Goal: Navigation & Orientation: Understand site structure

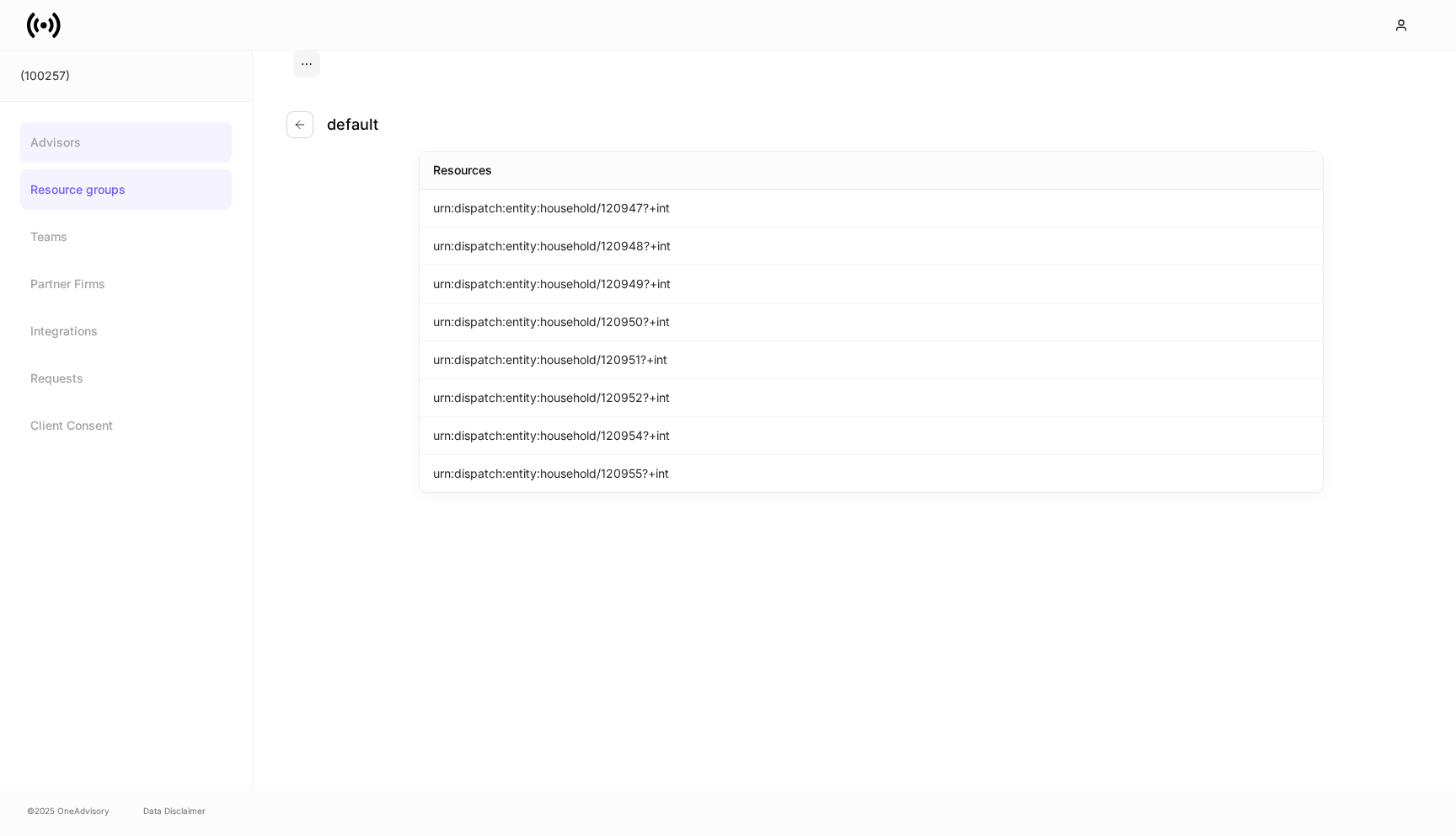
click at [138, 132] on link "Advisors" at bounding box center [126, 142] width 212 height 40
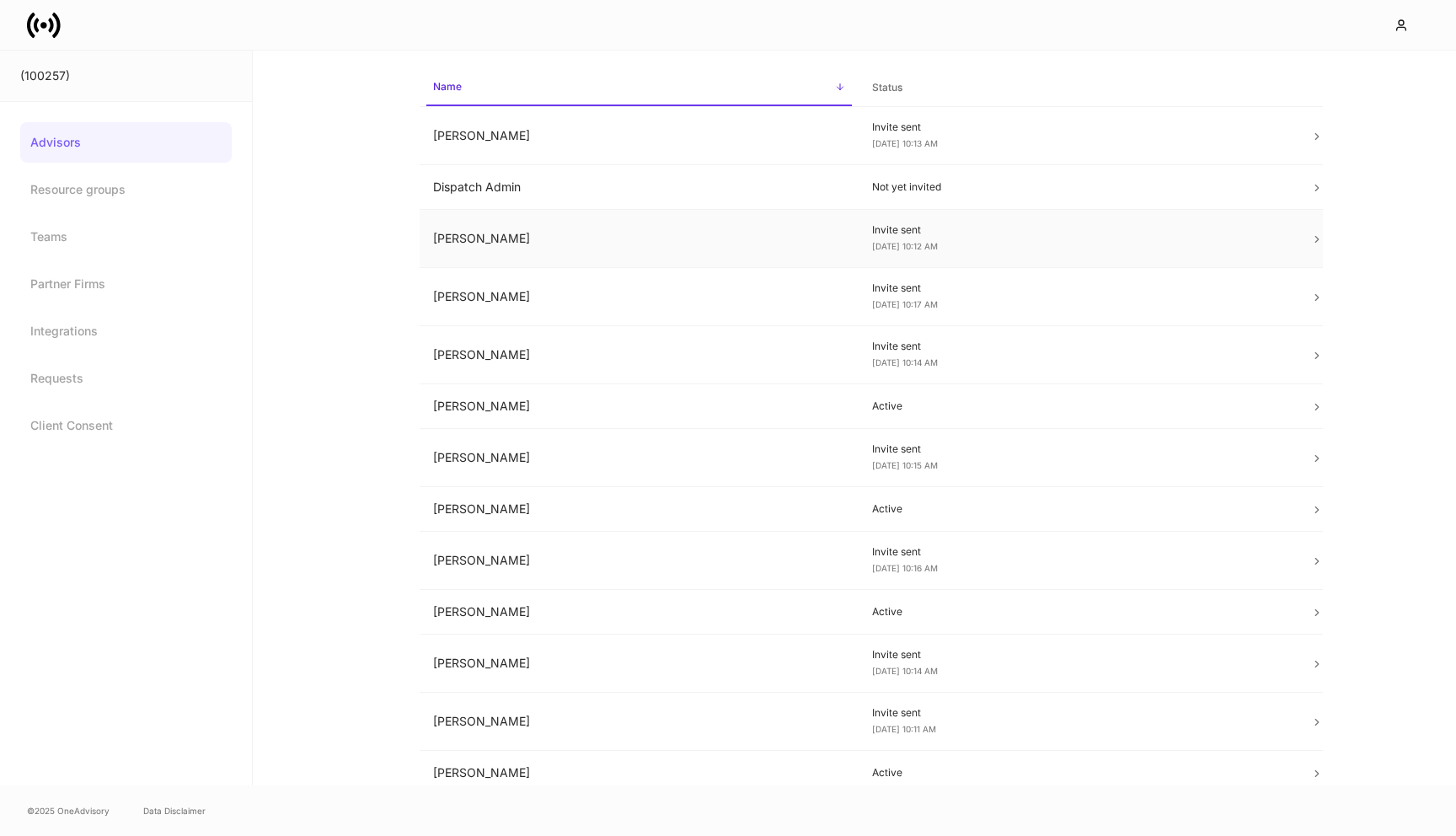
scroll to position [78, 0]
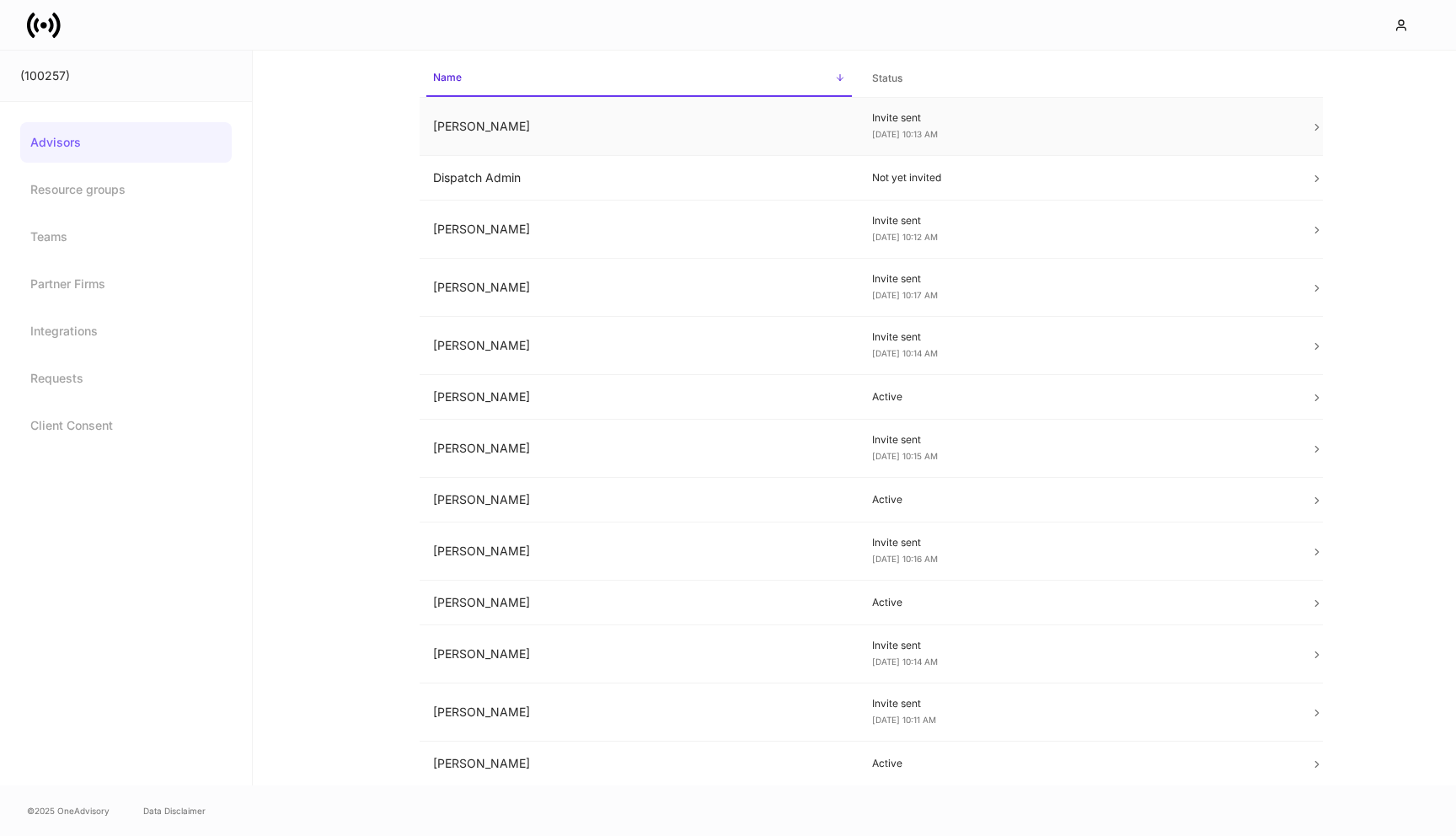
click at [663, 147] on td "[PERSON_NAME]" at bounding box center [639, 127] width 439 height 58
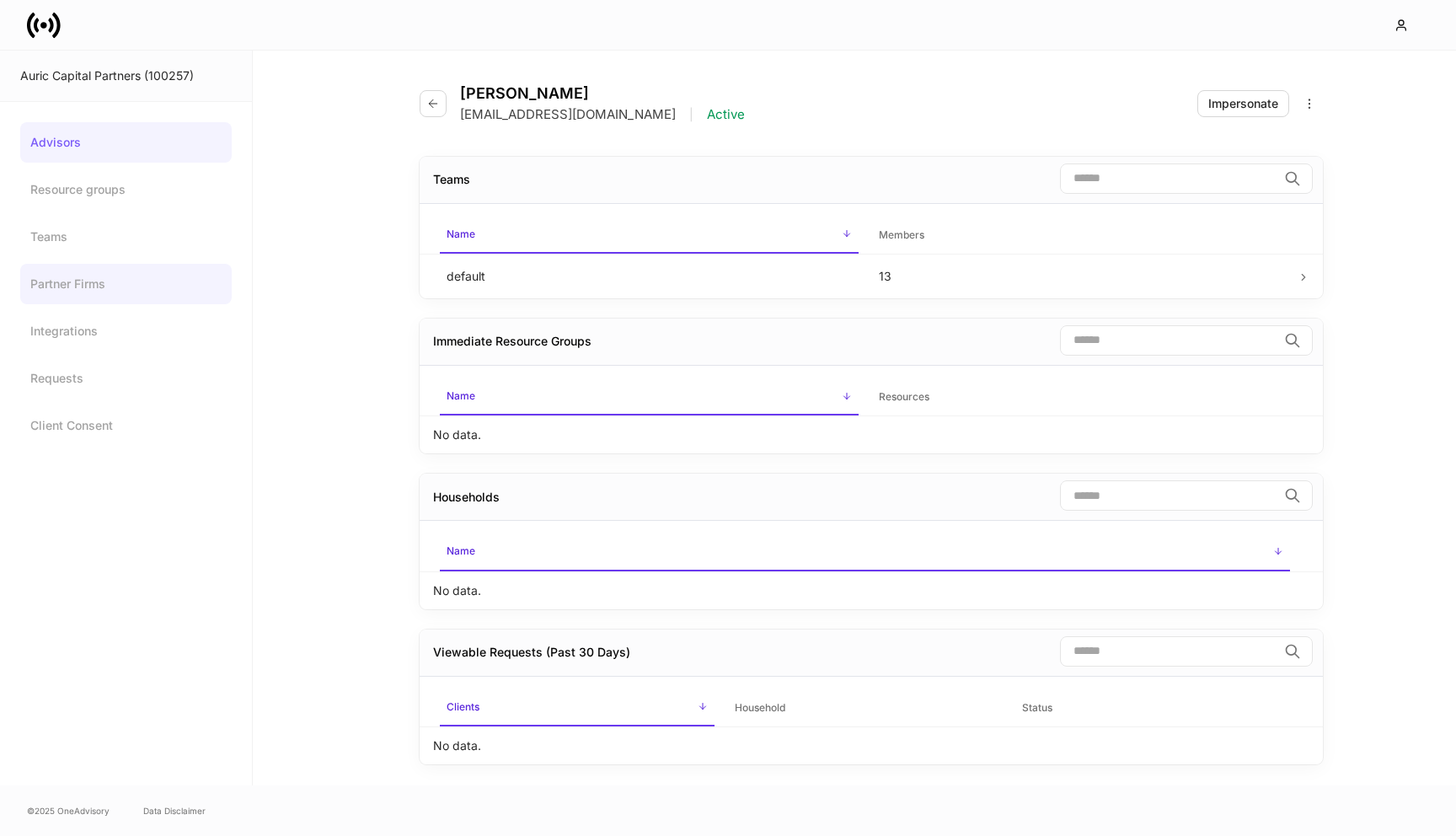
click at [118, 290] on link "Partner Firms" at bounding box center [126, 284] width 212 height 40
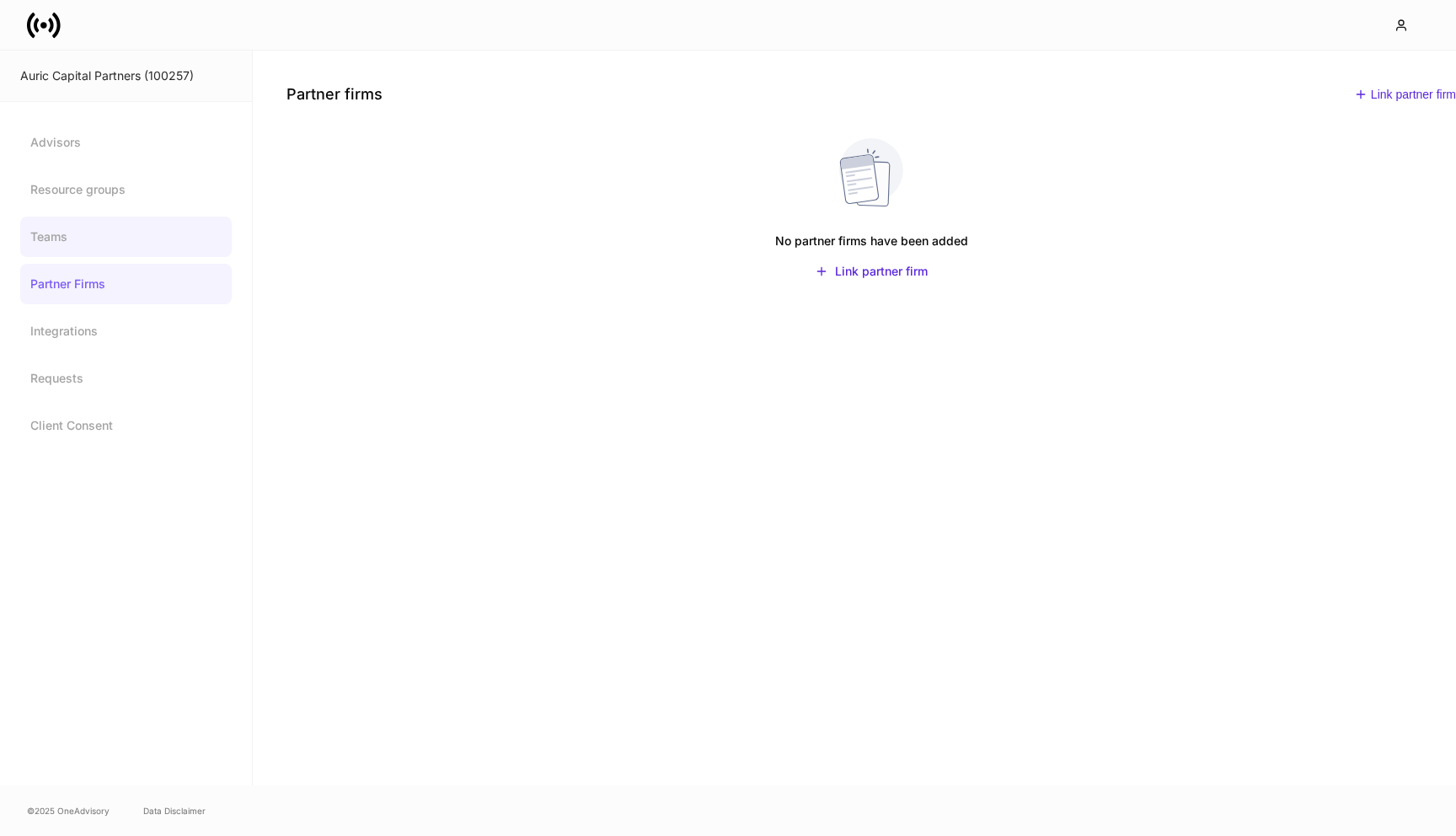
click at [133, 228] on link "Teams" at bounding box center [126, 237] width 212 height 40
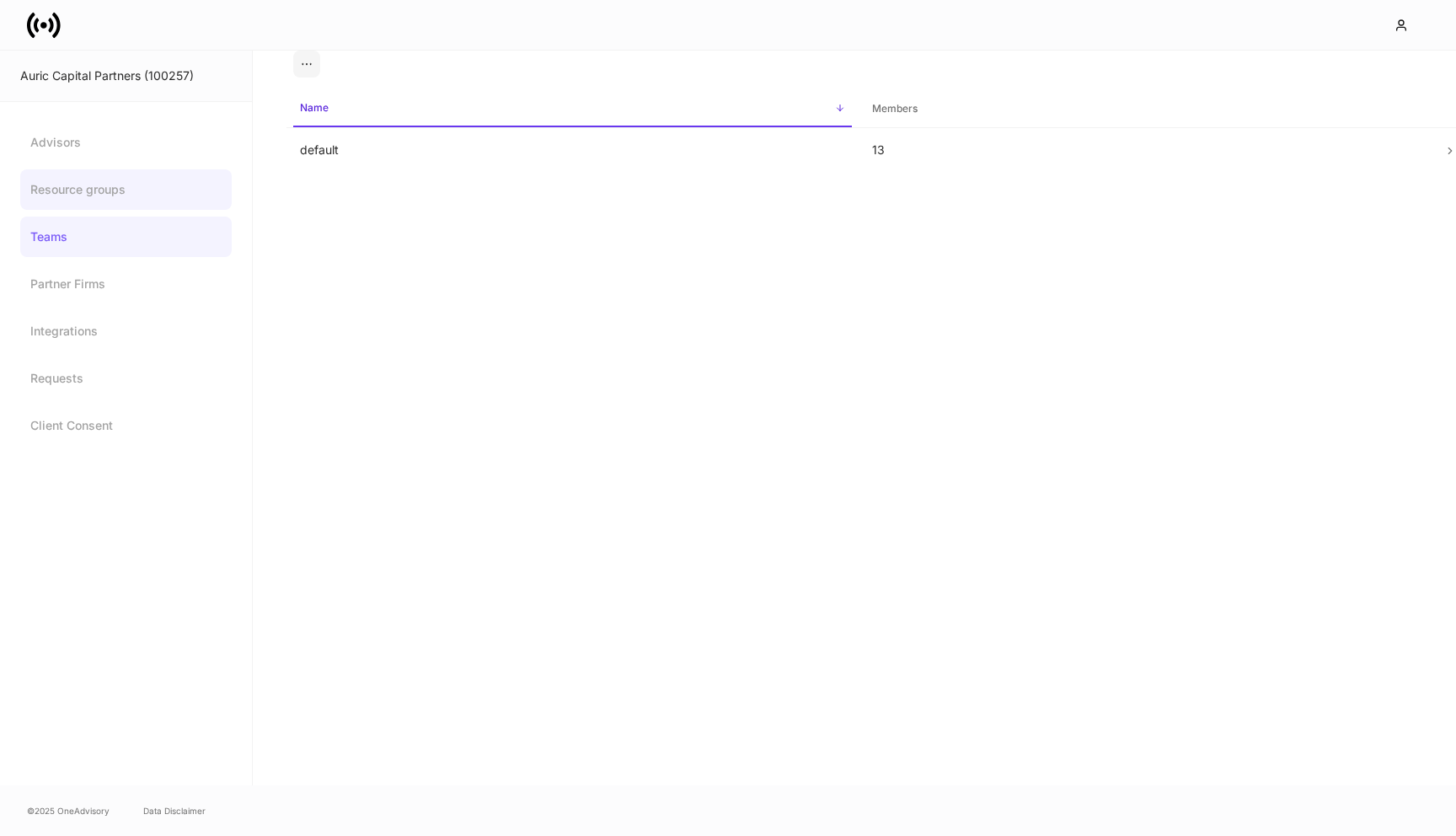
click at [146, 179] on link "Resource groups" at bounding box center [126, 190] width 212 height 40
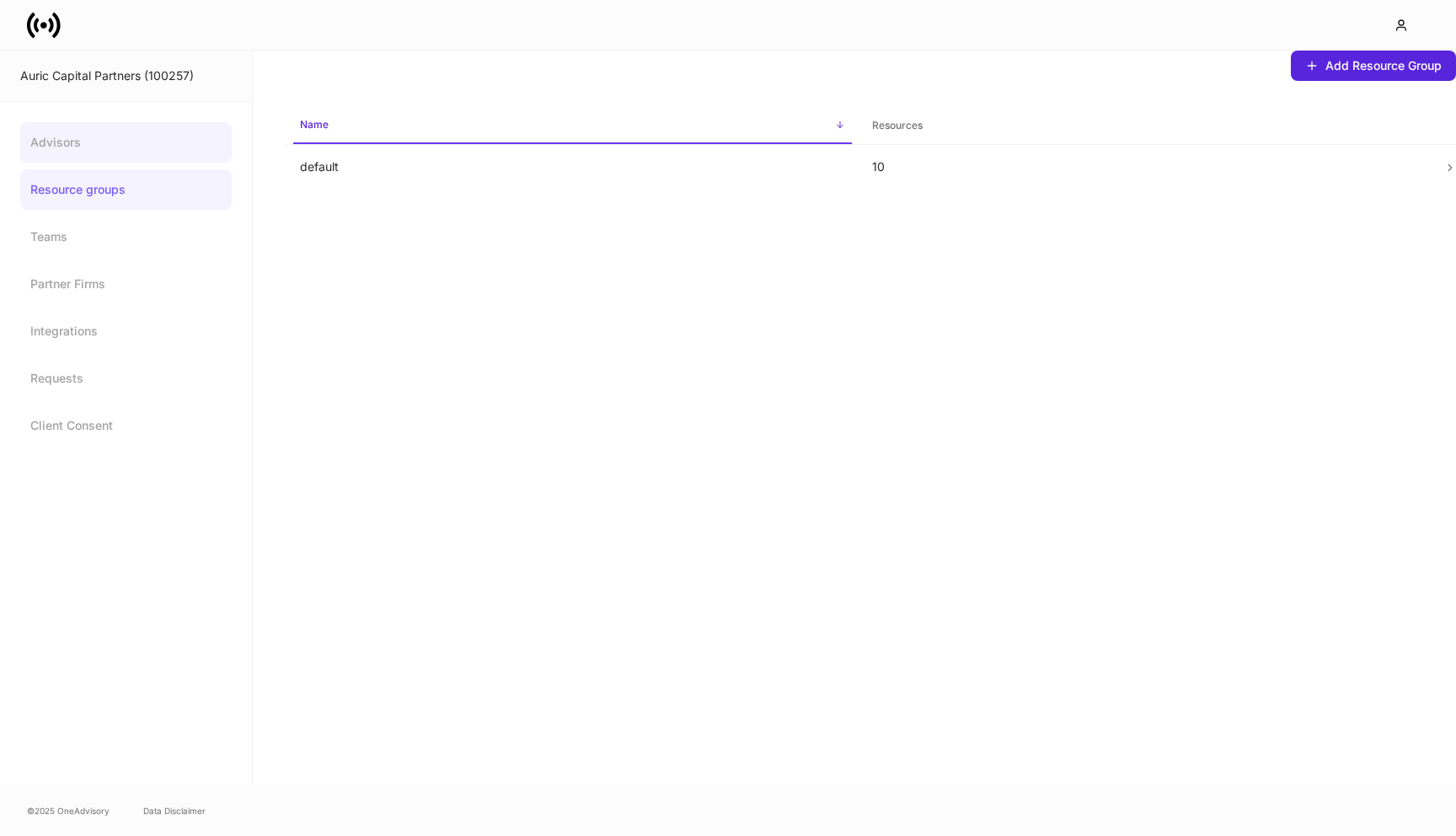
click at [139, 145] on link "Advisors" at bounding box center [126, 142] width 212 height 40
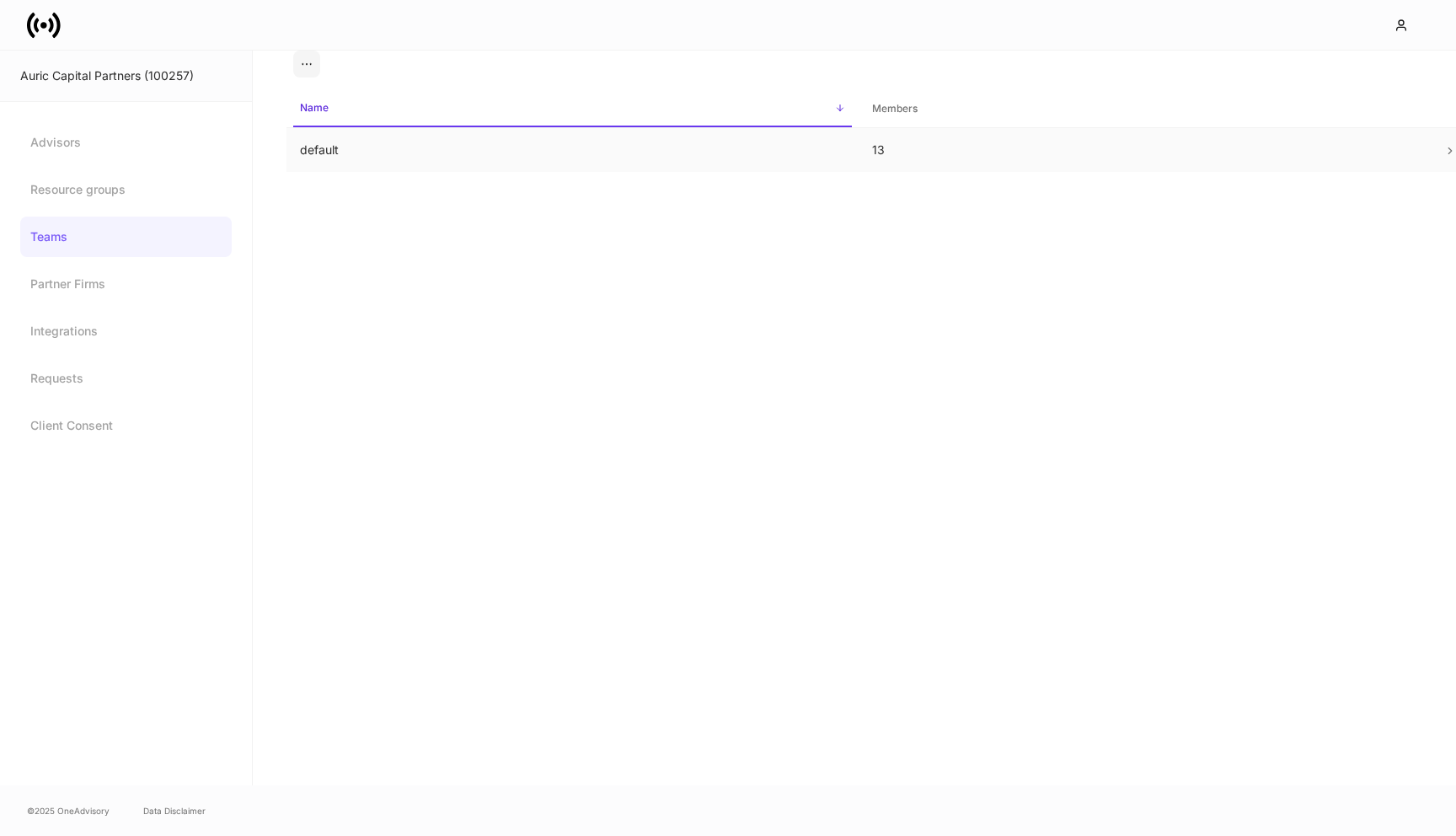
click at [335, 145] on td "default" at bounding box center [573, 150] width 572 height 44
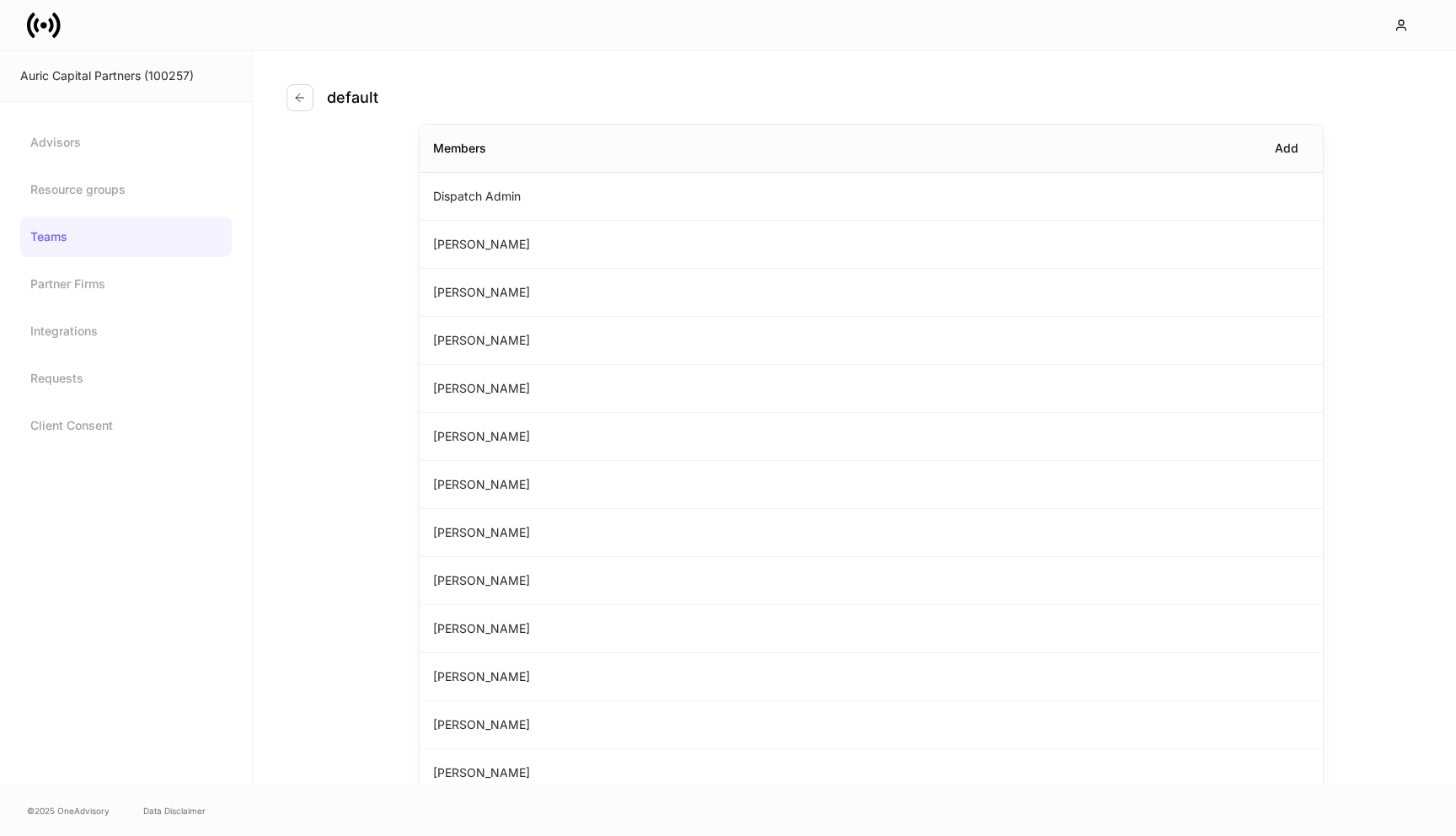
scroll to position [110, 0]
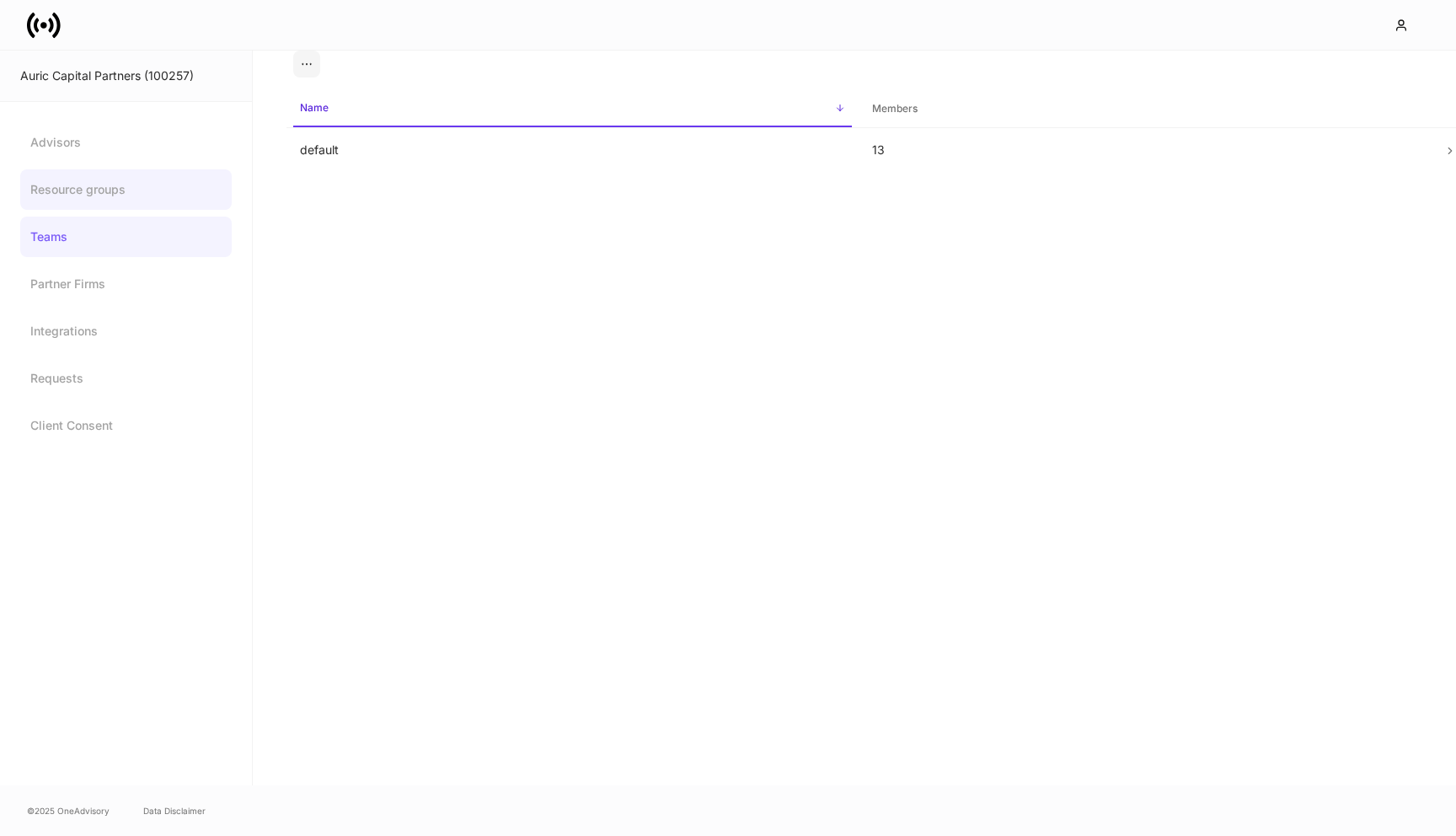
click at [140, 196] on link "Resource groups" at bounding box center [126, 190] width 212 height 40
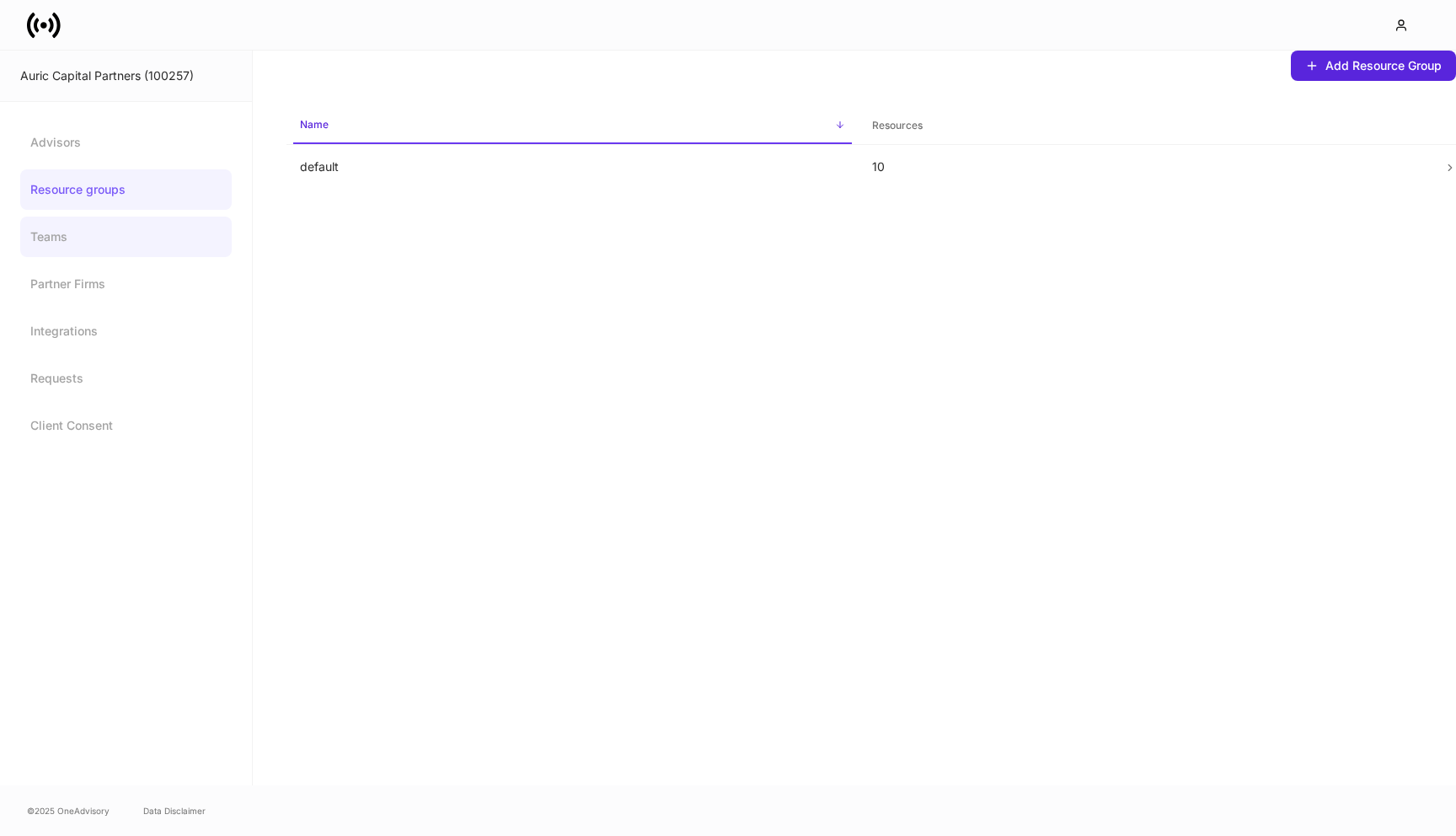
click at [122, 239] on link "Teams" at bounding box center [126, 237] width 212 height 40
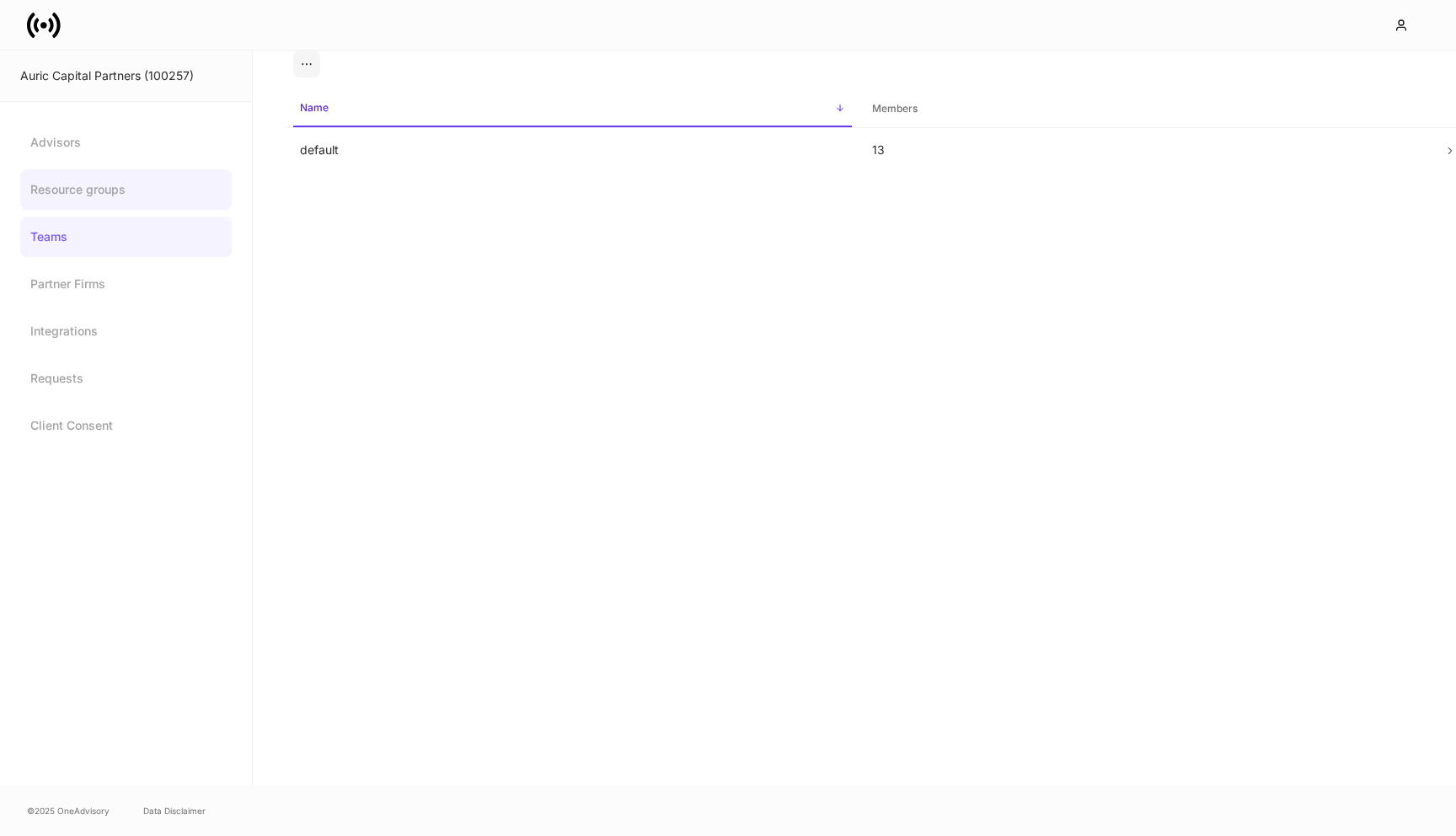
click at [127, 198] on link "Resource groups" at bounding box center [126, 190] width 212 height 40
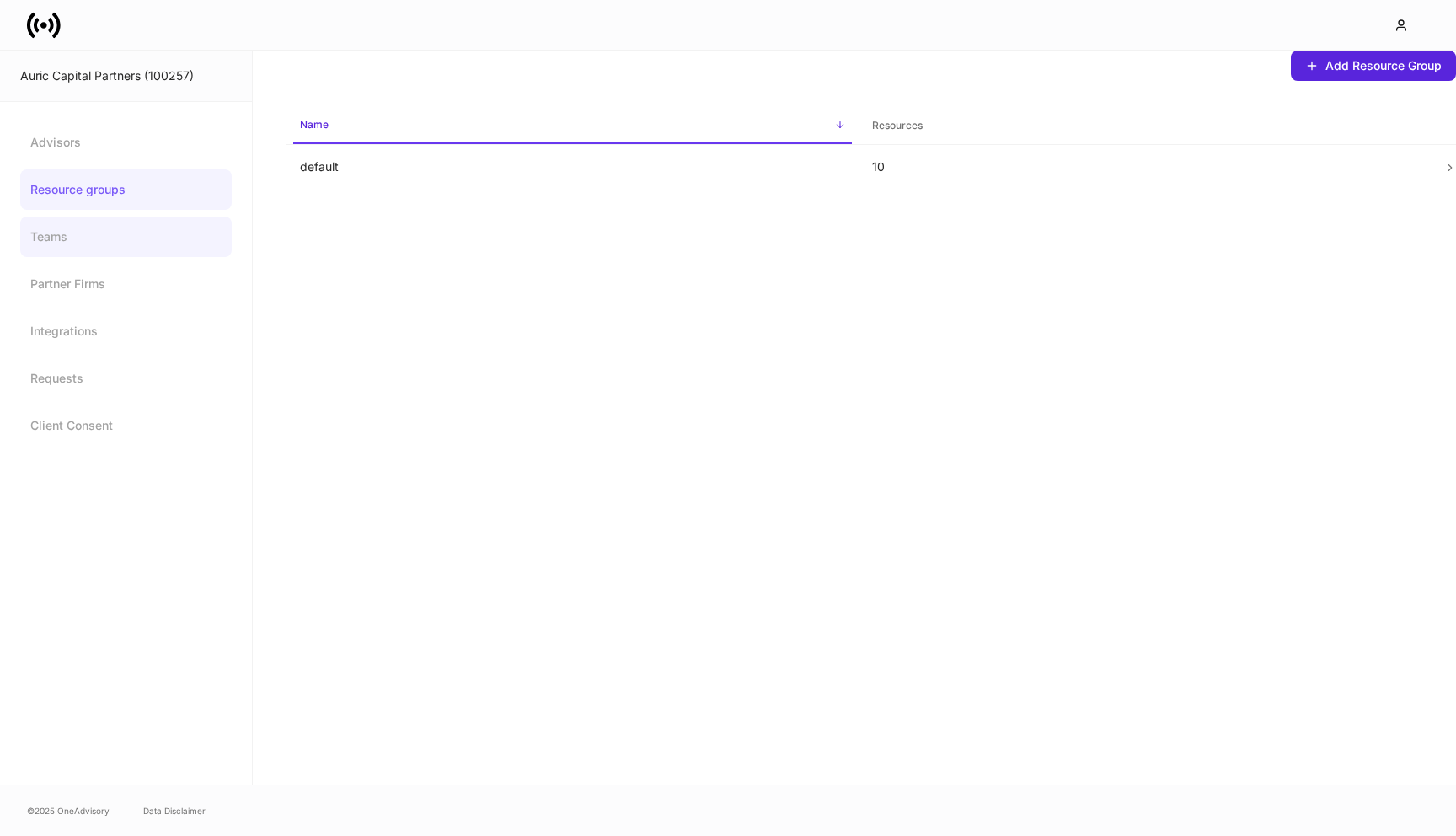
click at [124, 241] on link "Teams" at bounding box center [126, 237] width 212 height 40
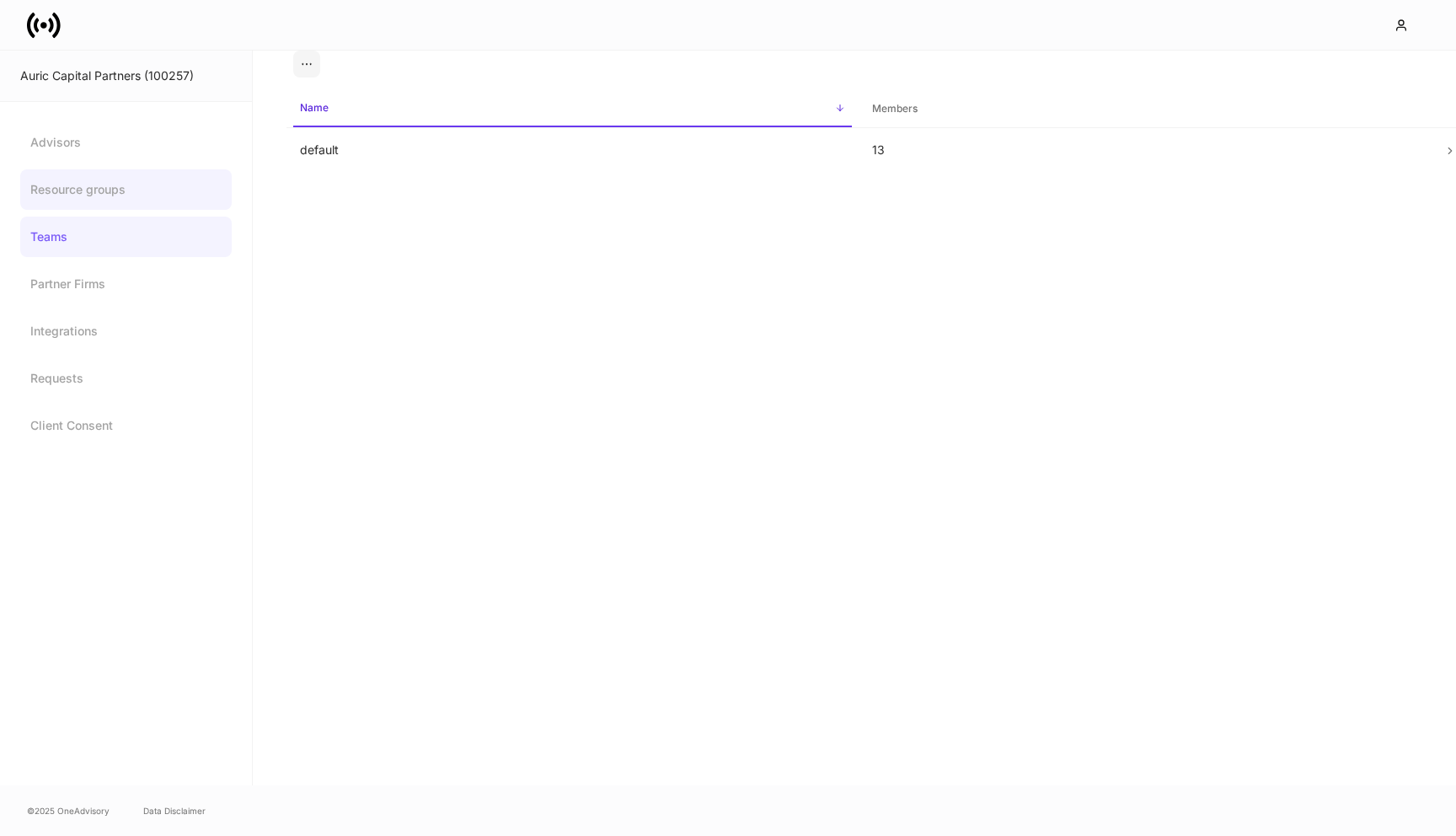
click at [122, 185] on link "Resource groups" at bounding box center [126, 190] width 212 height 40
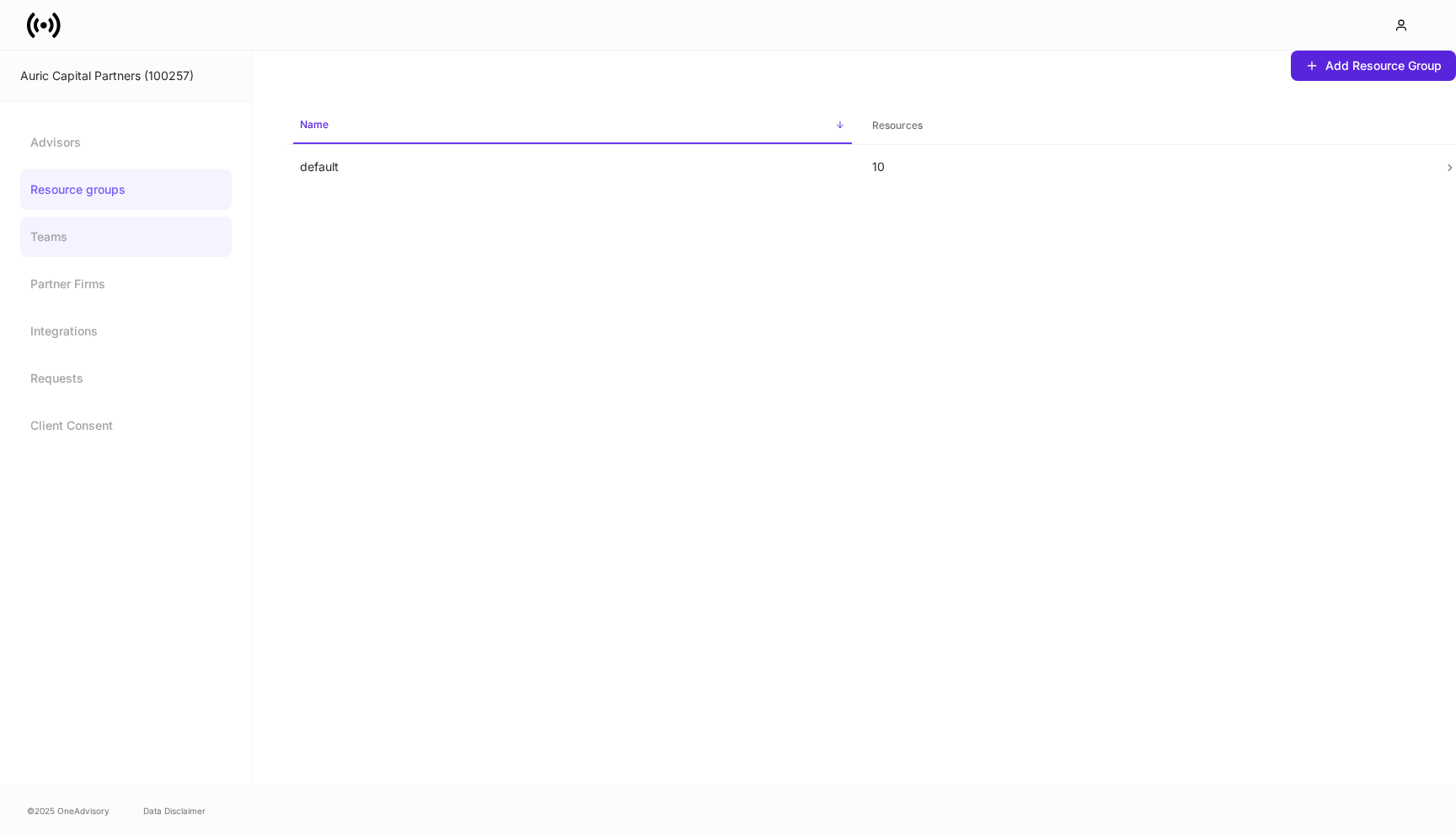
click at [115, 230] on link "Teams" at bounding box center [126, 237] width 212 height 40
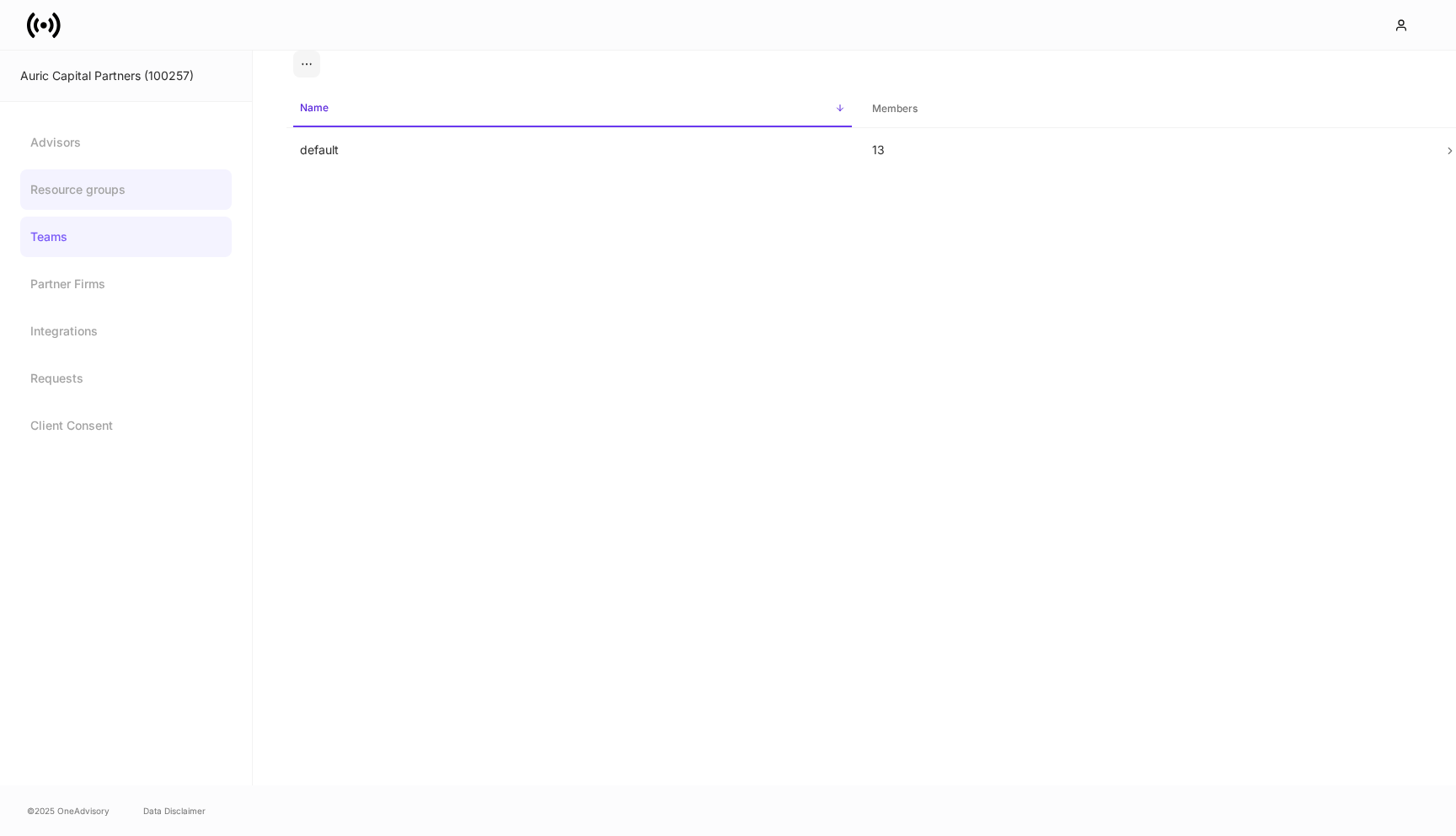
click at [142, 199] on link "Resource groups" at bounding box center [126, 190] width 212 height 40
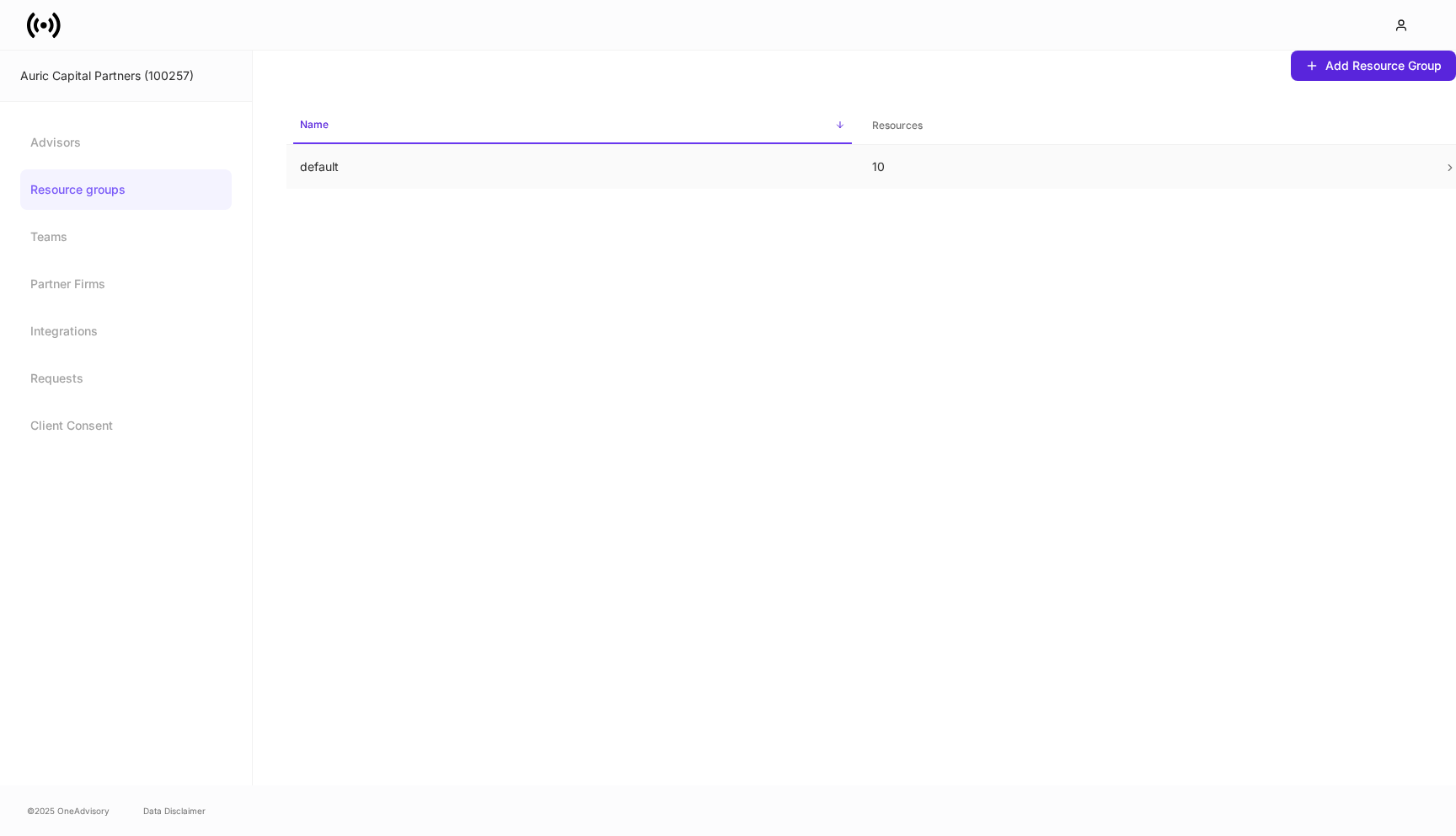
click at [435, 164] on p "default" at bounding box center [573, 167] width 545 height 17
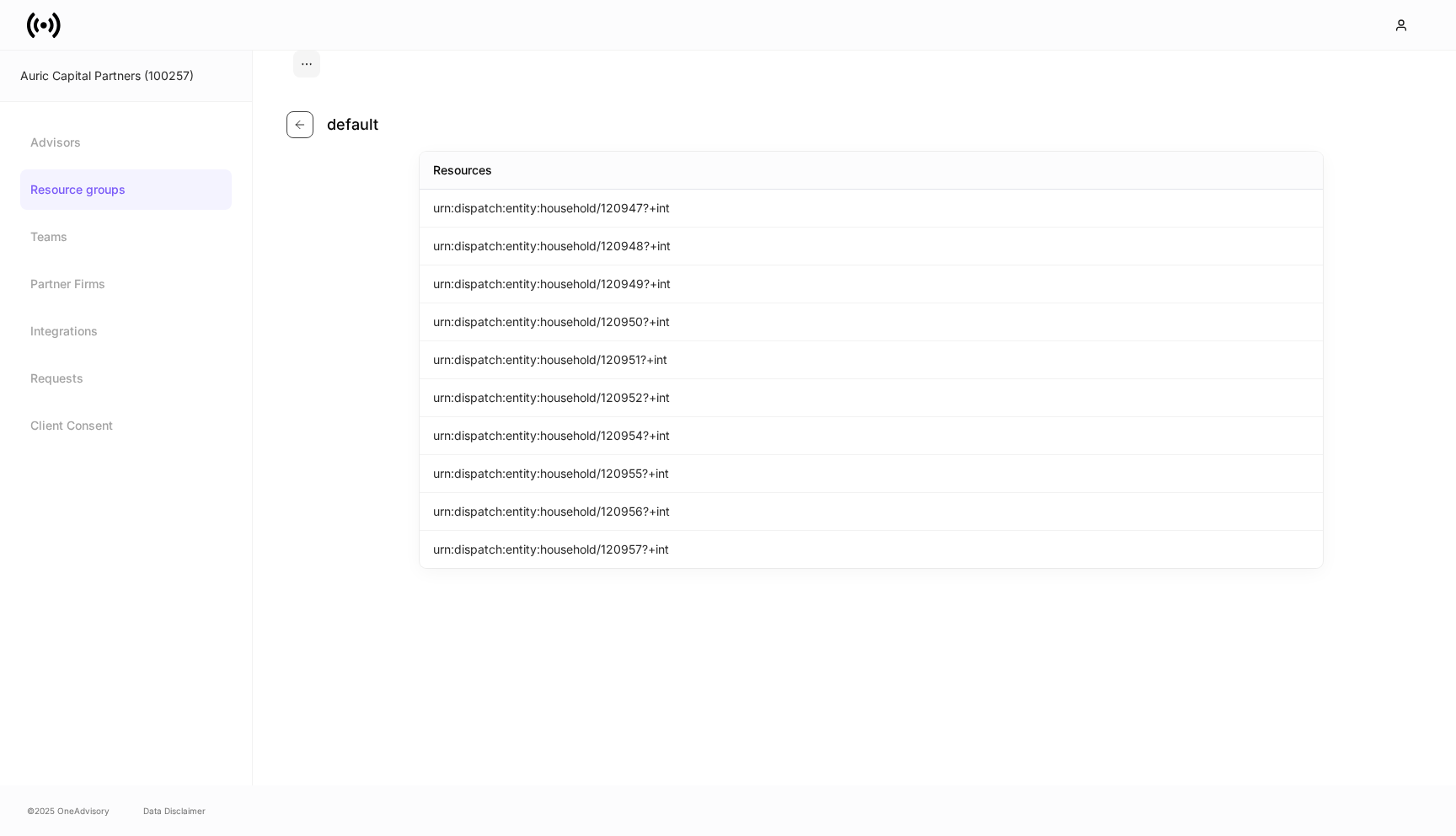
click at [293, 129] on button "button" at bounding box center [300, 125] width 27 height 27
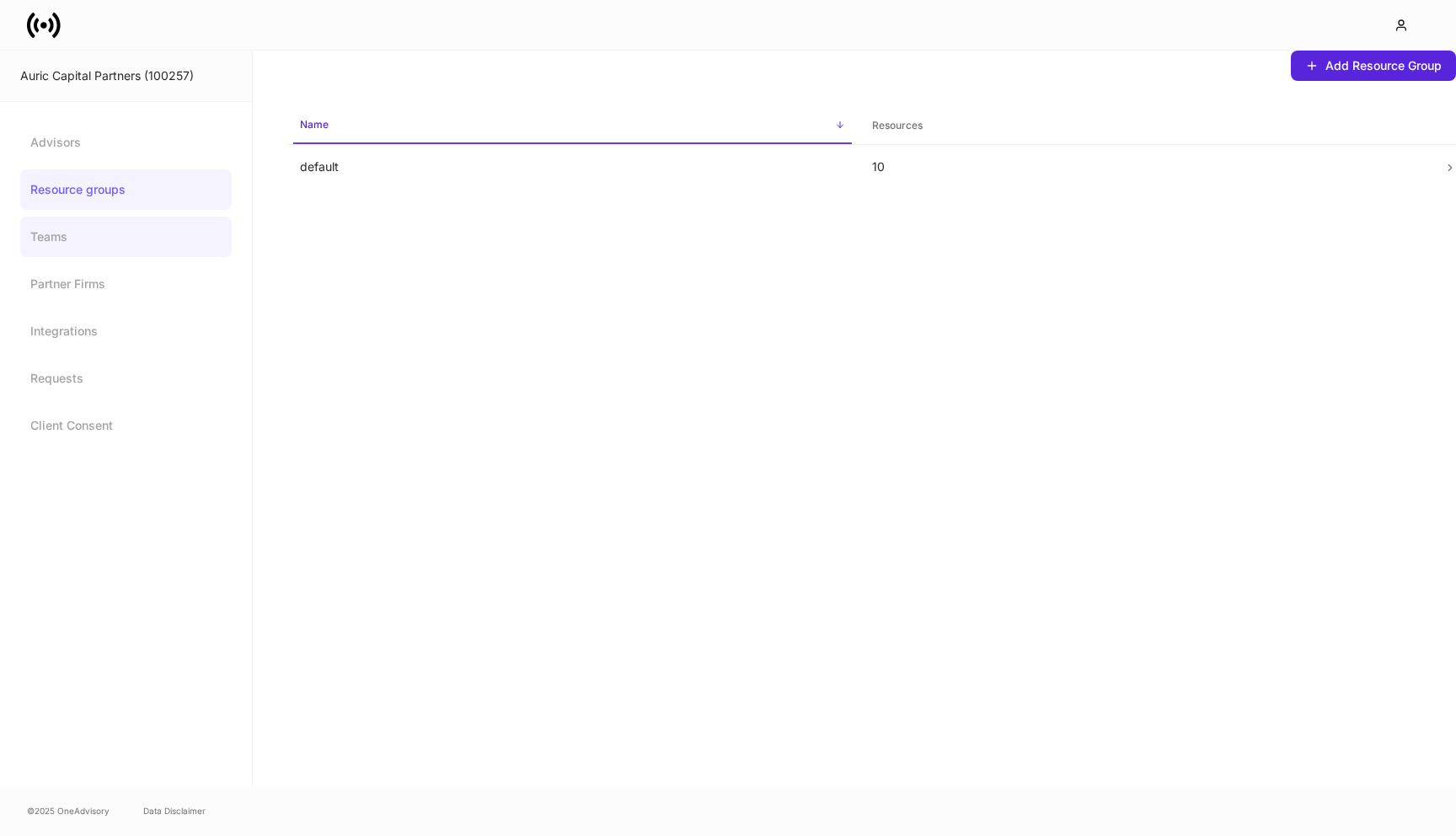
click at [90, 247] on link "Teams" at bounding box center [126, 237] width 212 height 40
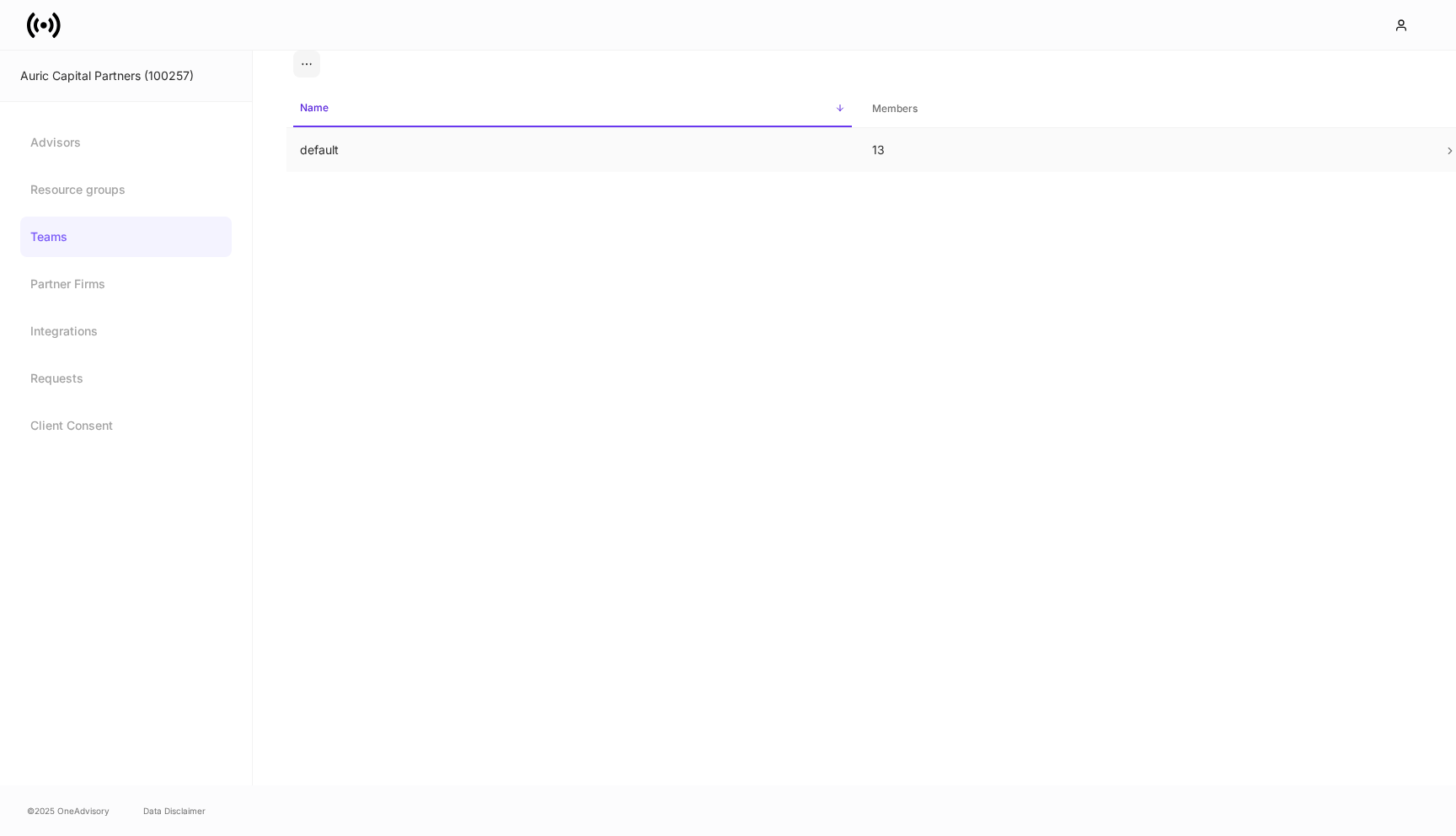
click at [410, 154] on td "default" at bounding box center [573, 150] width 572 height 44
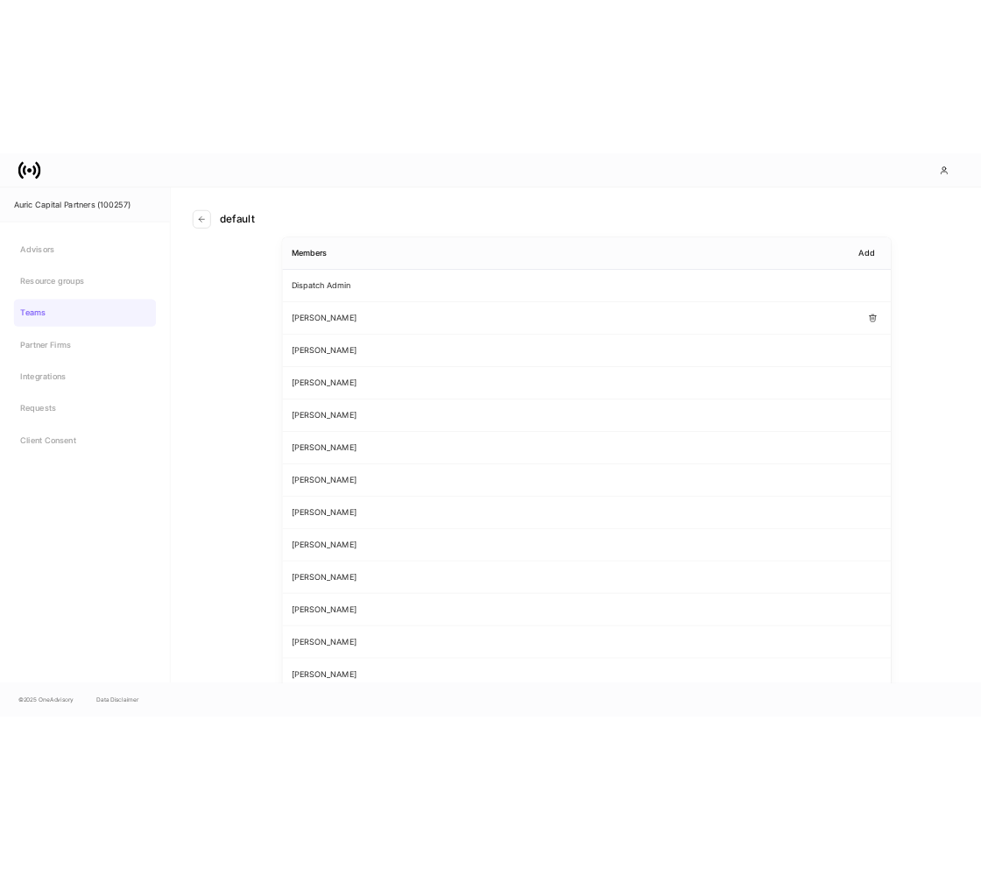
scroll to position [114, 0]
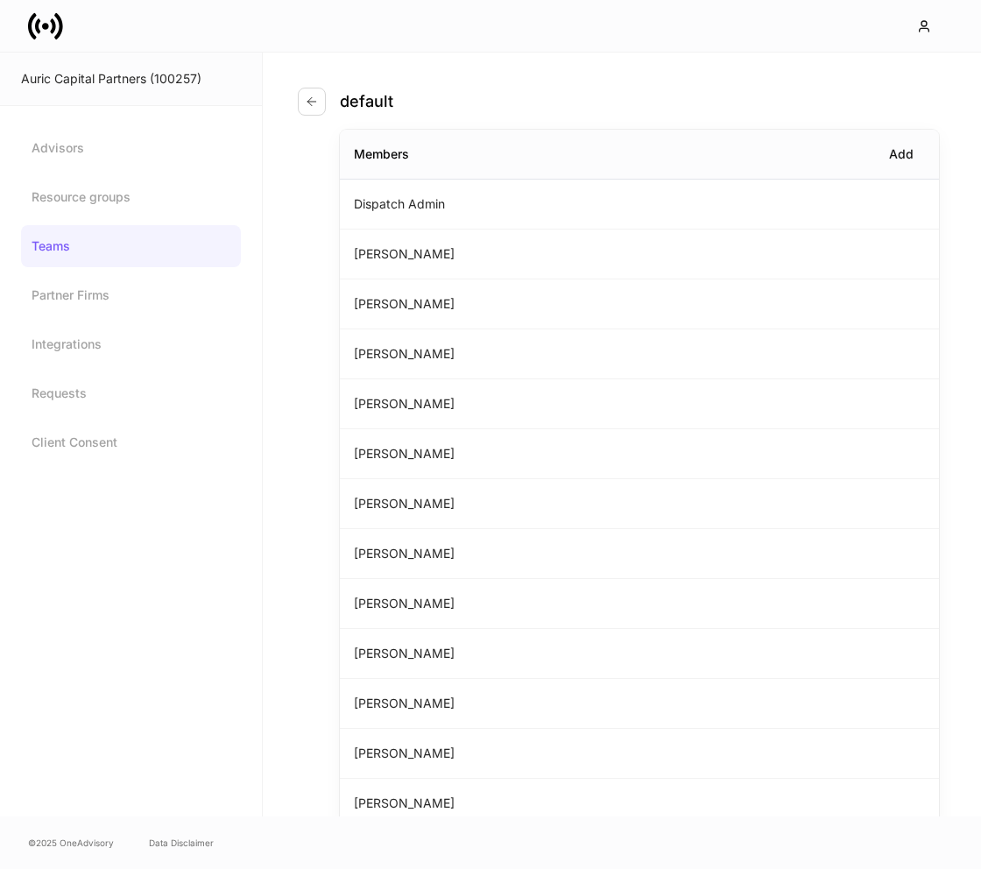
click at [125, 98] on div "Auric Capital Partners (100257)" at bounding box center [131, 79] width 262 height 53
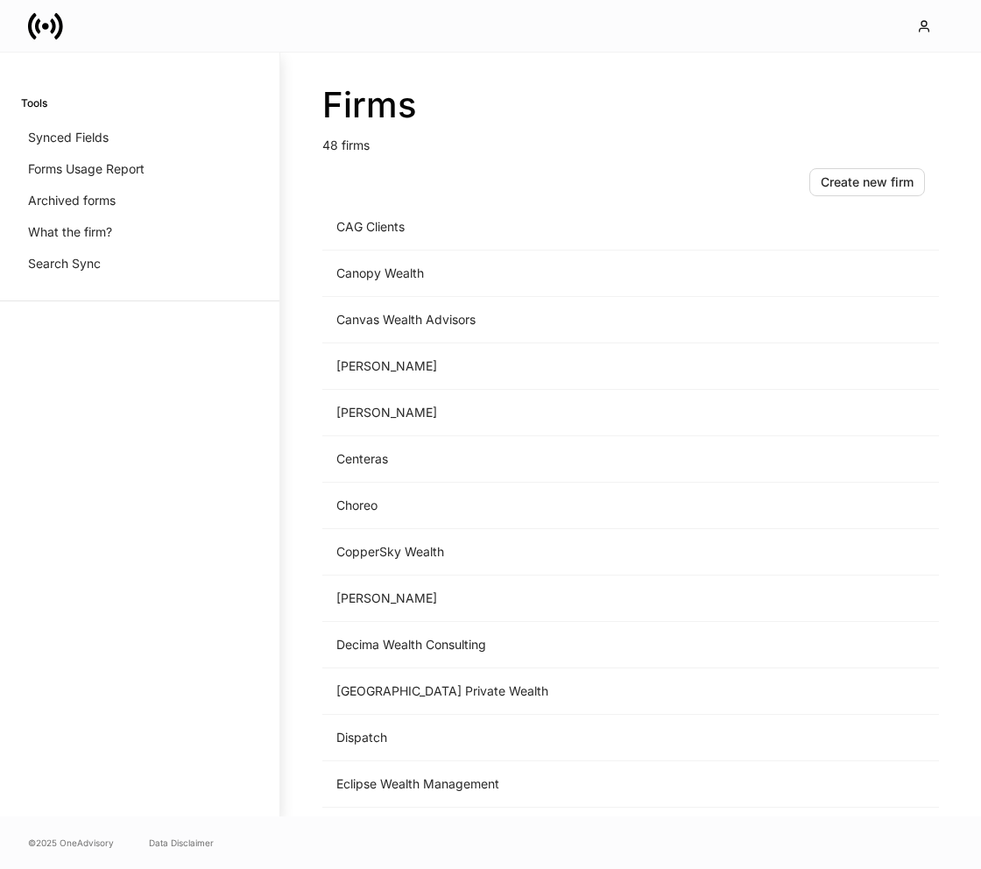
scroll to position [432, 0]
click at [447, 486] on td "Choreo" at bounding box center [485, 504] width 326 height 46
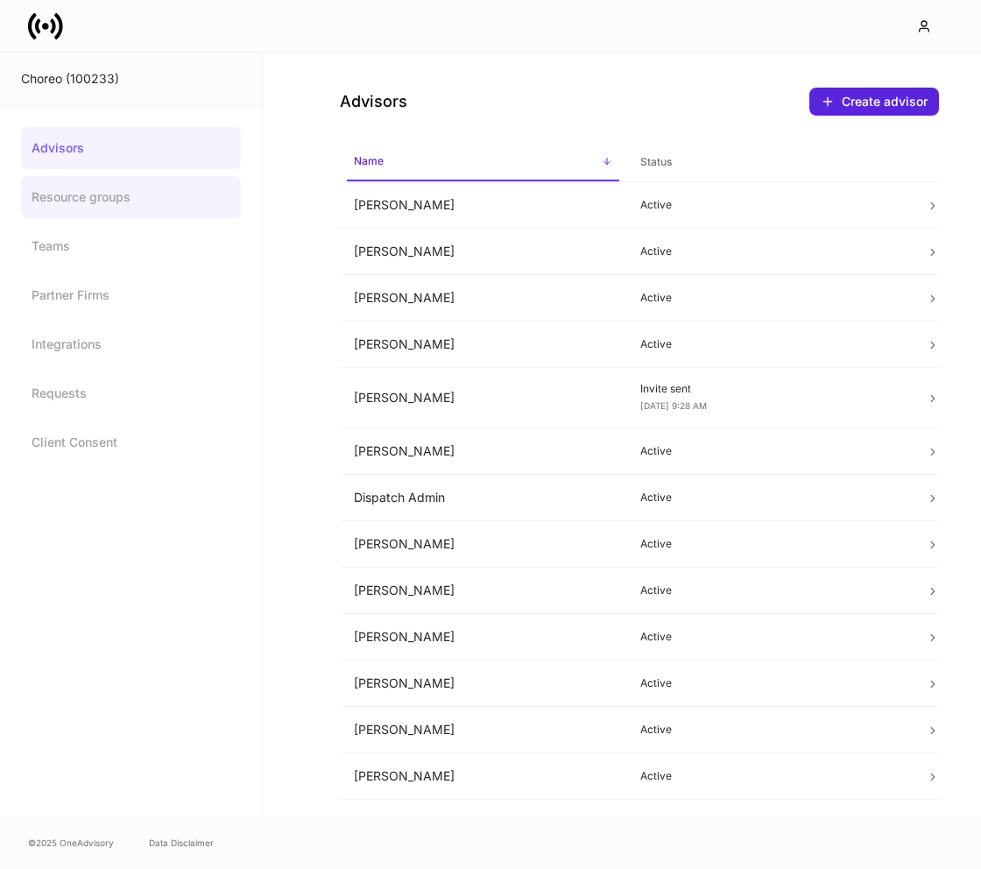
click at [115, 202] on link "Resource groups" at bounding box center [131, 197] width 220 height 42
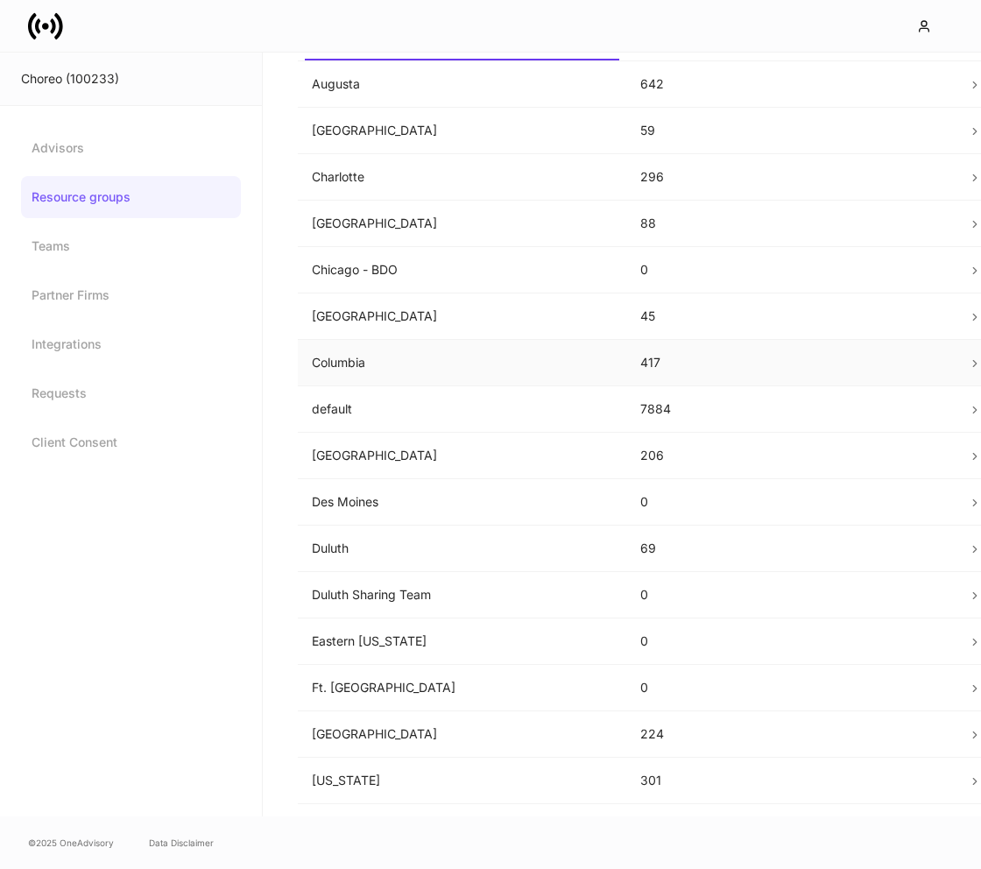
scroll to position [97, 0]
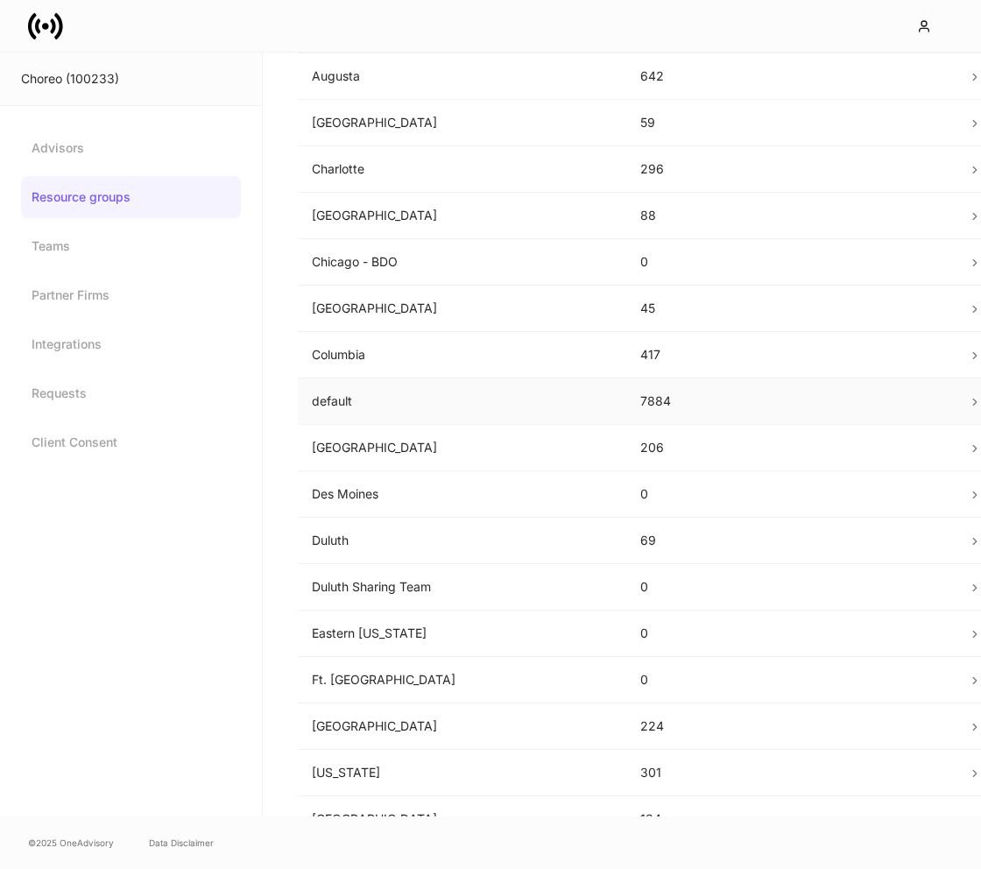
click at [428, 414] on td "default" at bounding box center [462, 401] width 328 height 46
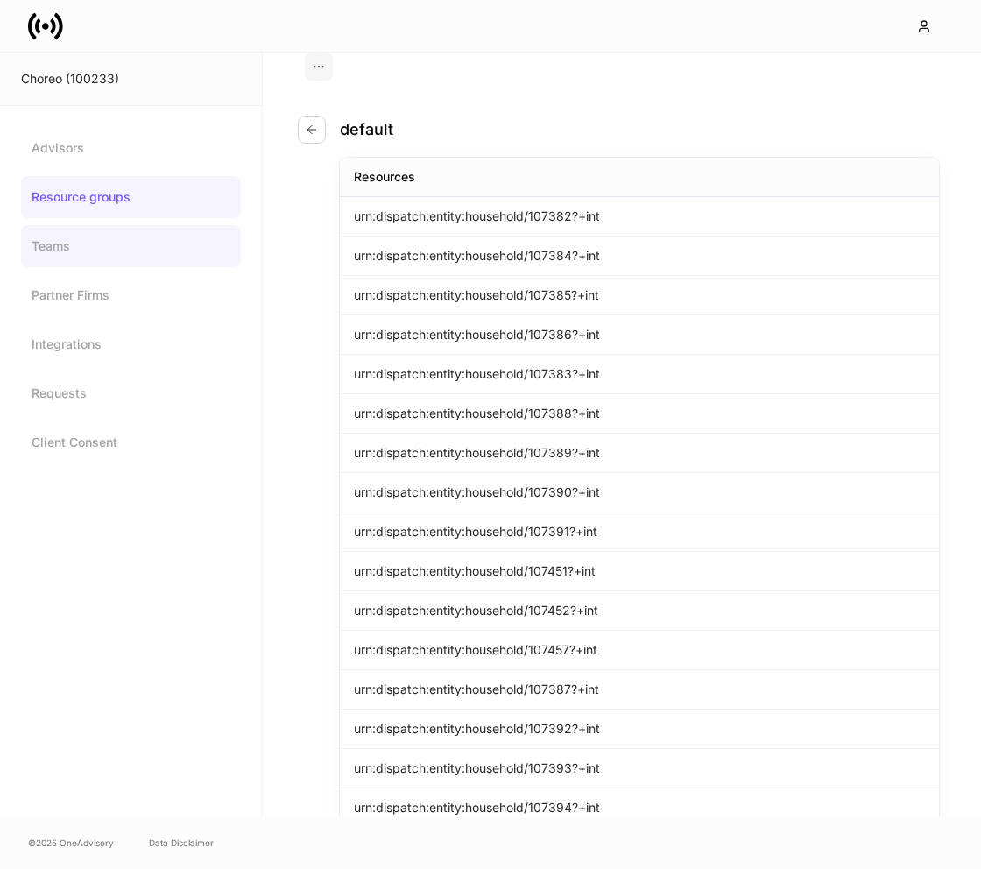
click at [120, 254] on link "Teams" at bounding box center [131, 246] width 220 height 42
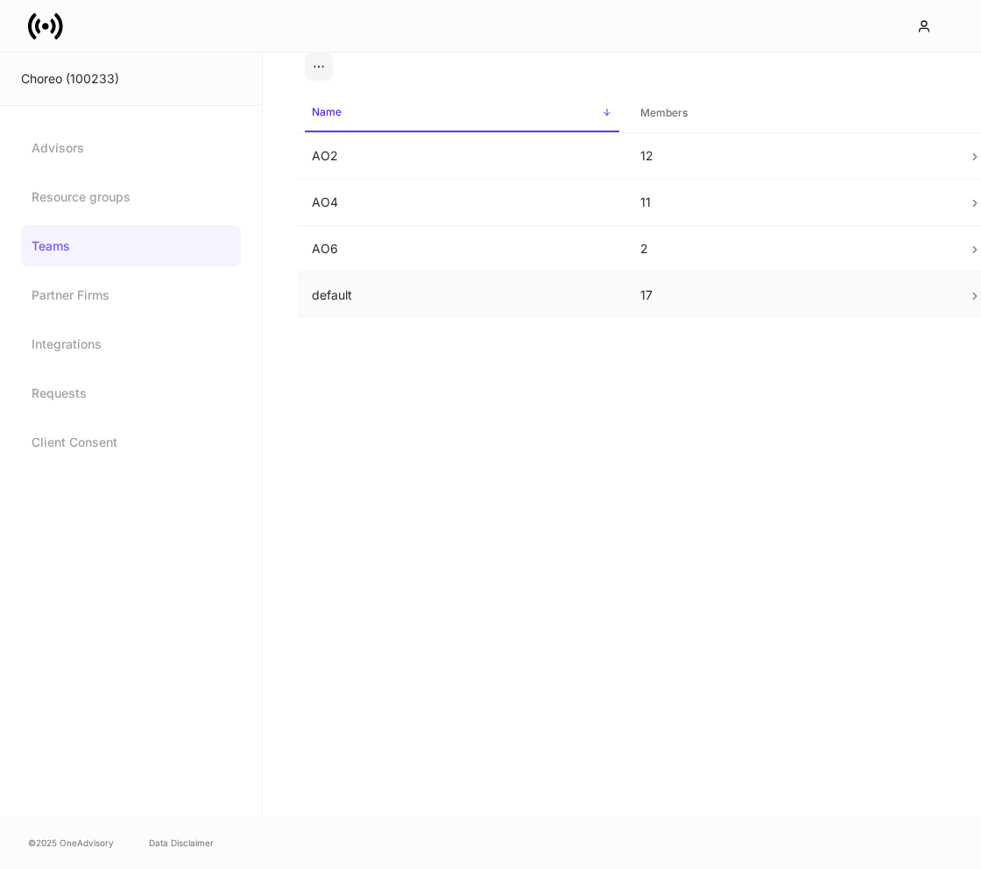
click at [549, 294] on td "default" at bounding box center [462, 295] width 328 height 46
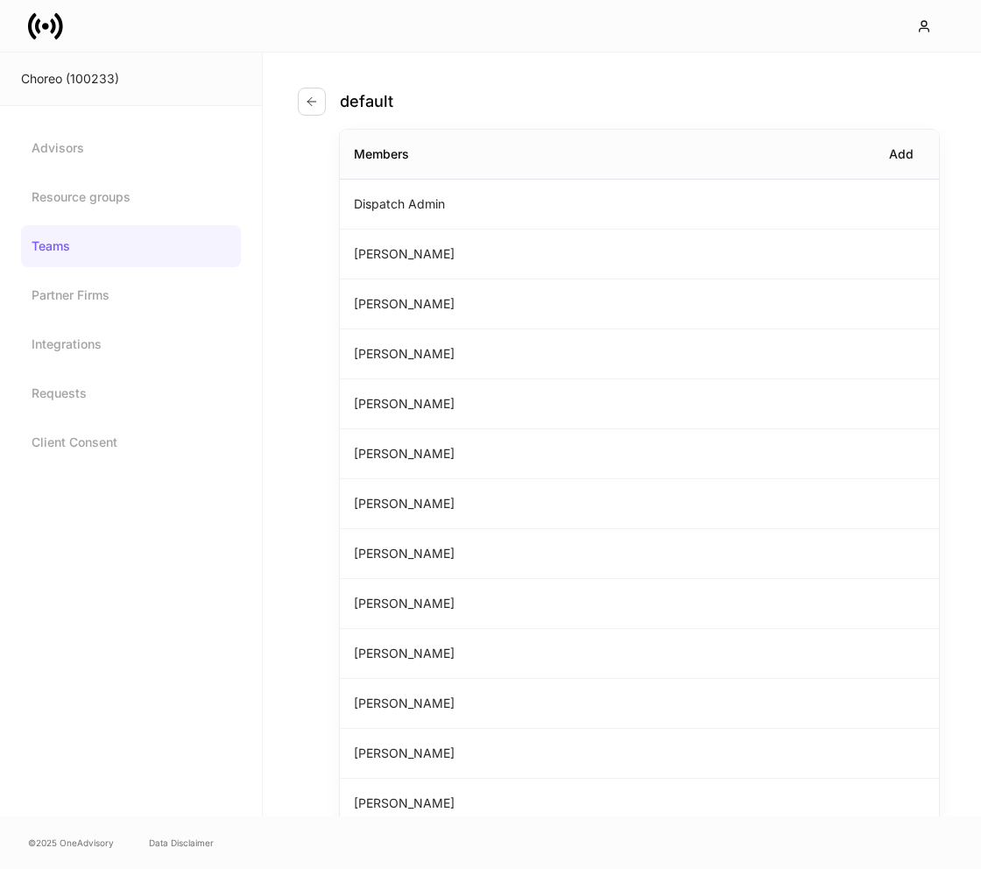
scroll to position [324, 0]
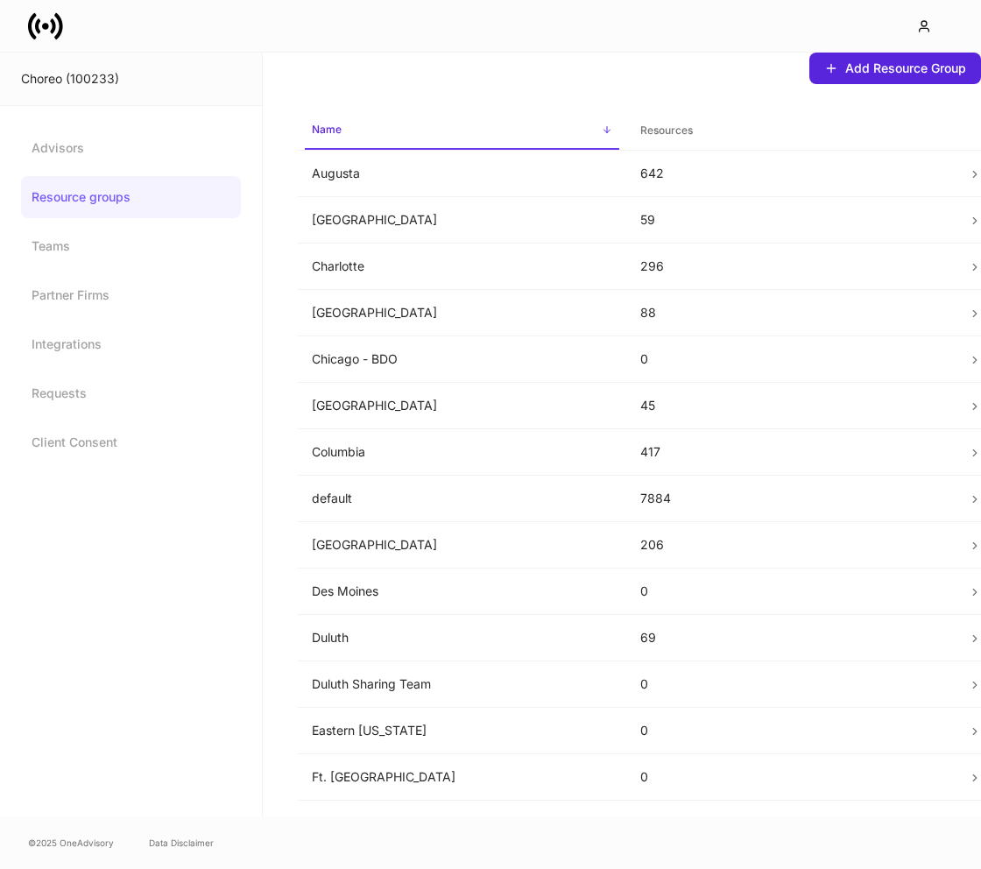
click at [187, 76] on div "Choreo (100233)" at bounding box center [131, 79] width 220 height 18
click at [125, 355] on link "Integrations" at bounding box center [131, 344] width 220 height 42
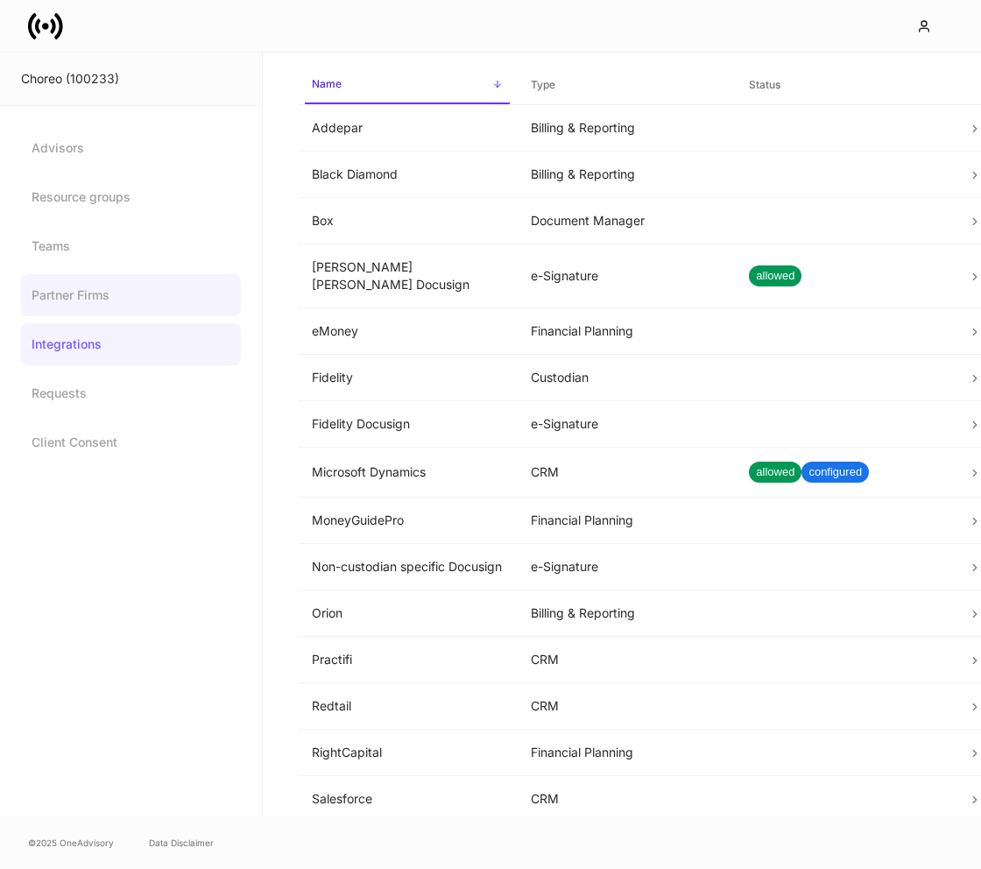
click at [123, 293] on link "Partner Firms" at bounding box center [131, 295] width 220 height 42
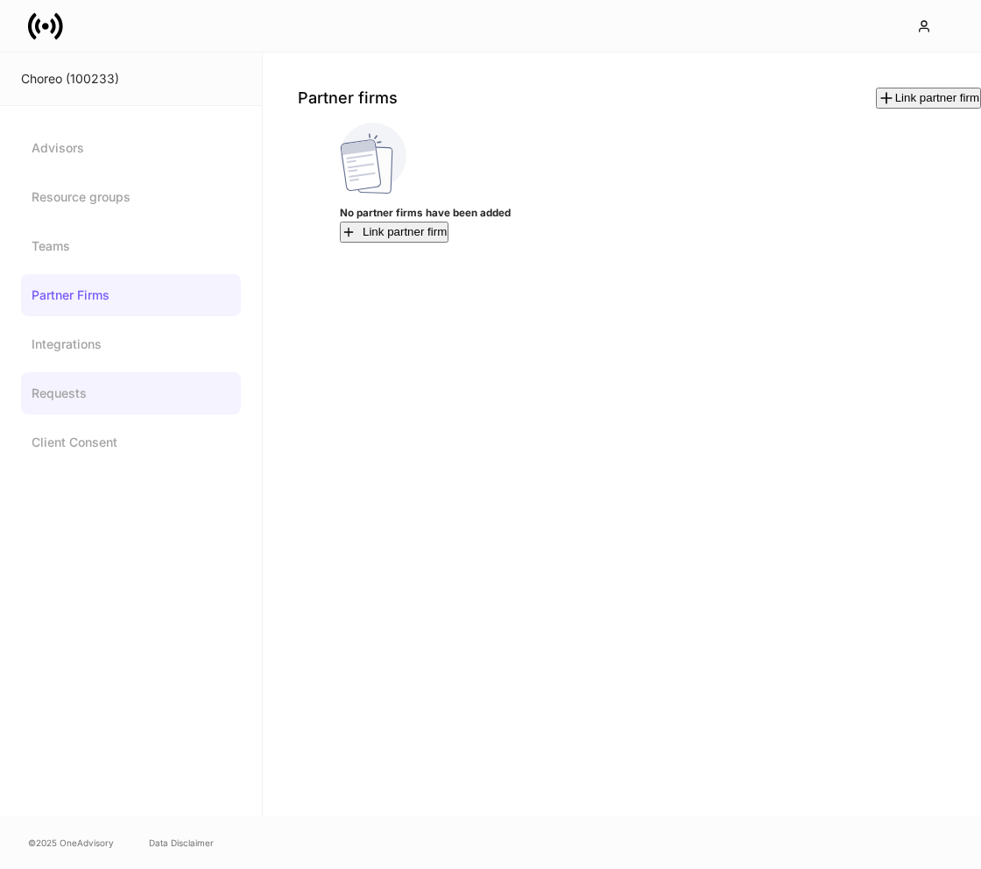
click at [123, 391] on link "Requests" at bounding box center [131, 393] width 220 height 42
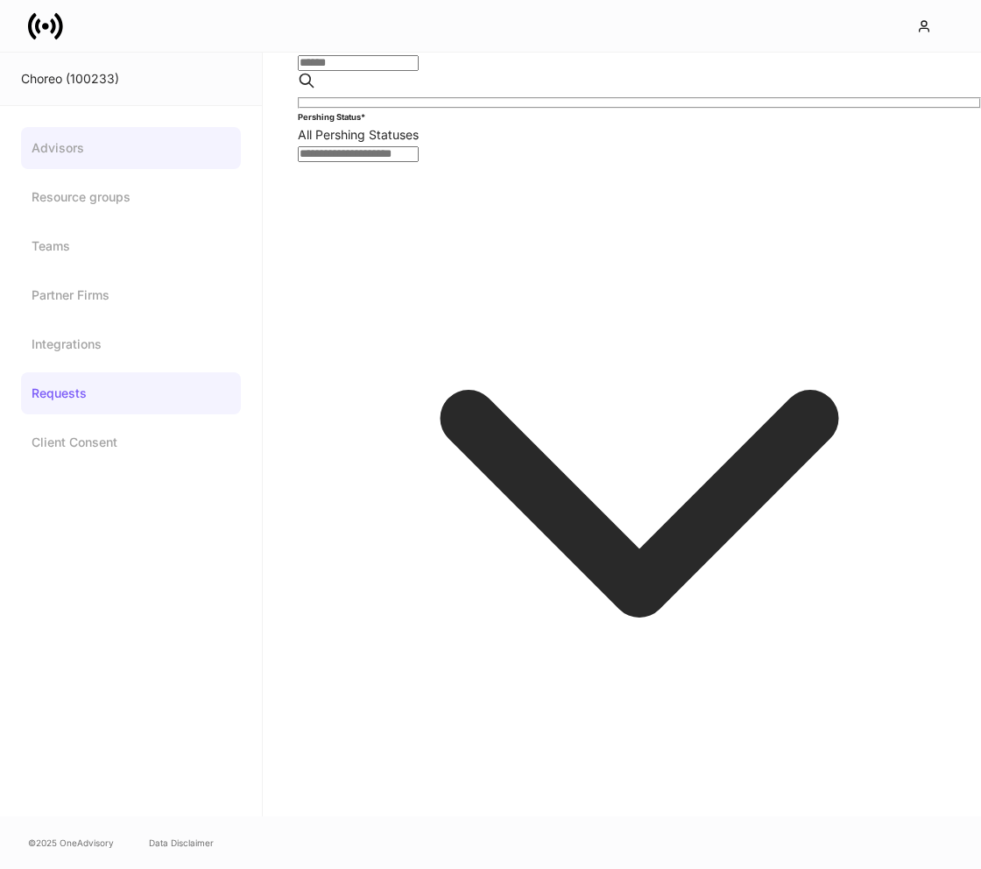
click at [126, 158] on link "Advisors" at bounding box center [131, 148] width 220 height 42
